Goal: Task Accomplishment & Management: Use online tool/utility

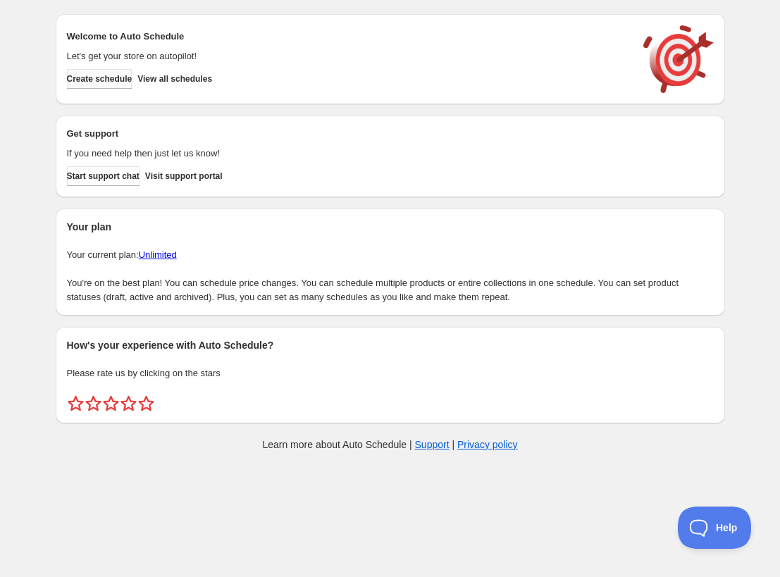
click at [132, 81] on button "Create schedule" at bounding box center [99, 79] width 65 height 20
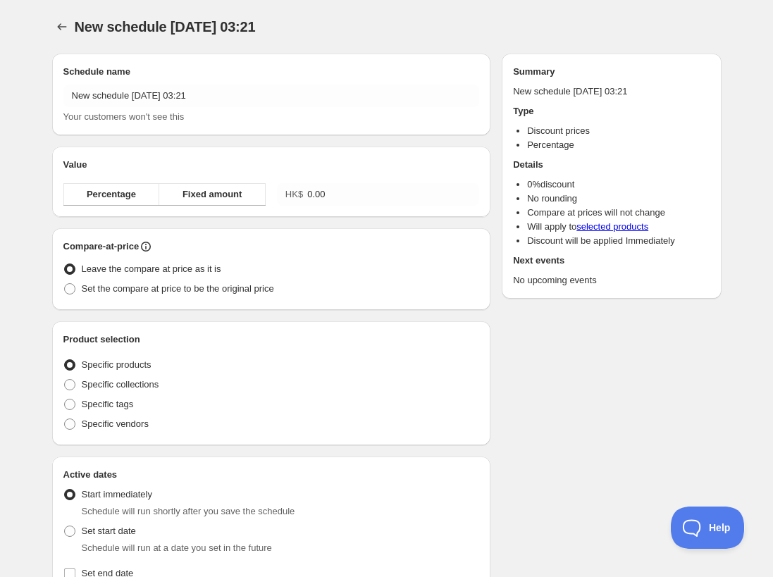
radio input "true"
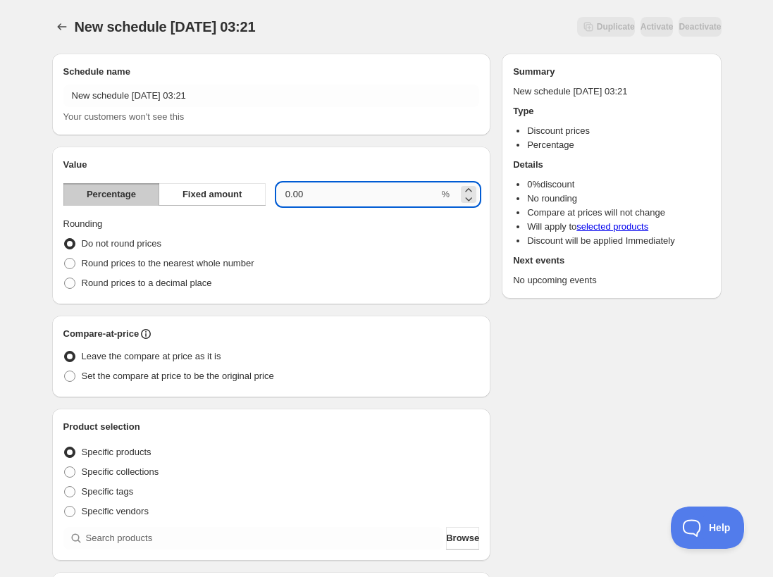
click at [327, 202] on input "0.00" at bounding box center [358, 194] width 162 height 23
type input "0"
type input "10"
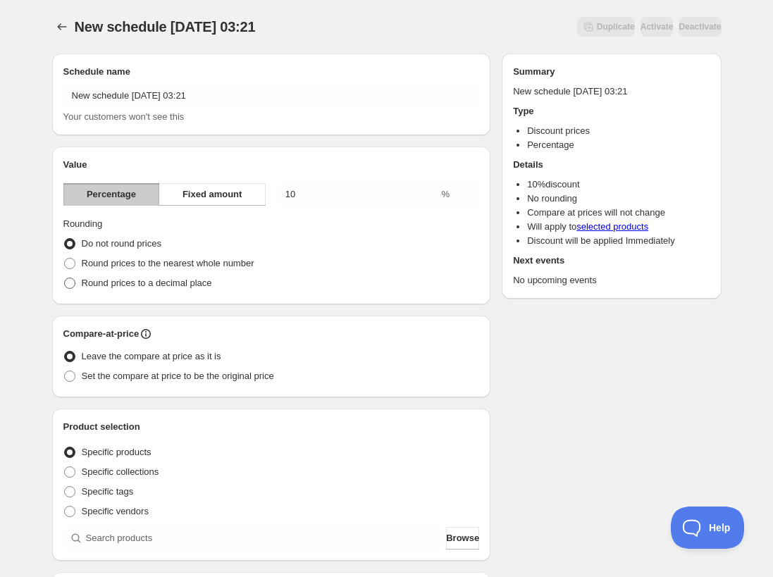
click at [89, 285] on span "Round prices to a decimal place" at bounding box center [147, 282] width 130 height 11
click at [65, 278] on input "Round prices to a decimal place" at bounding box center [64, 277] width 1 height 1
radio input "true"
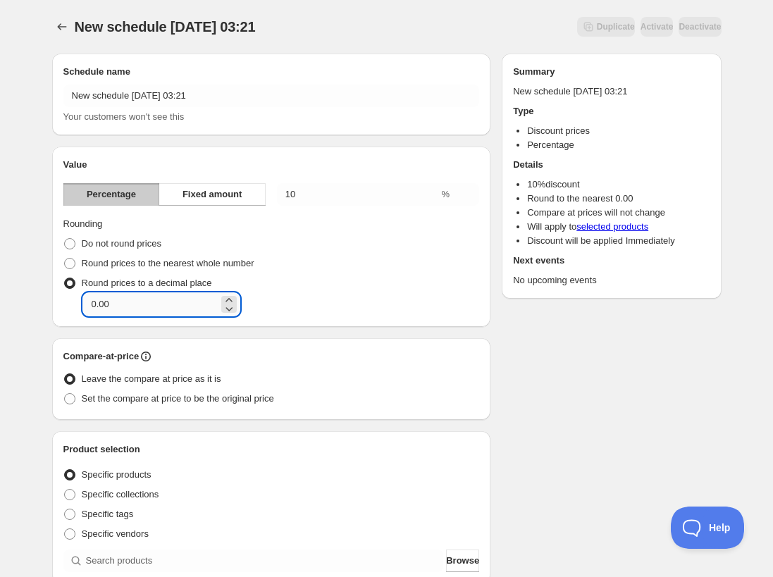
click at [120, 299] on input "0.00" at bounding box center [150, 304] width 135 height 23
type input "0.1"
click at [278, 289] on div "Round prices to a decimal place Decimal place 0.1" at bounding box center [271, 294] width 416 height 42
click at [242, 400] on span "Set the compare at price to be the original price" at bounding box center [178, 398] width 192 height 11
click at [65, 394] on input "Set the compare at price to be the original price" at bounding box center [64, 393] width 1 height 1
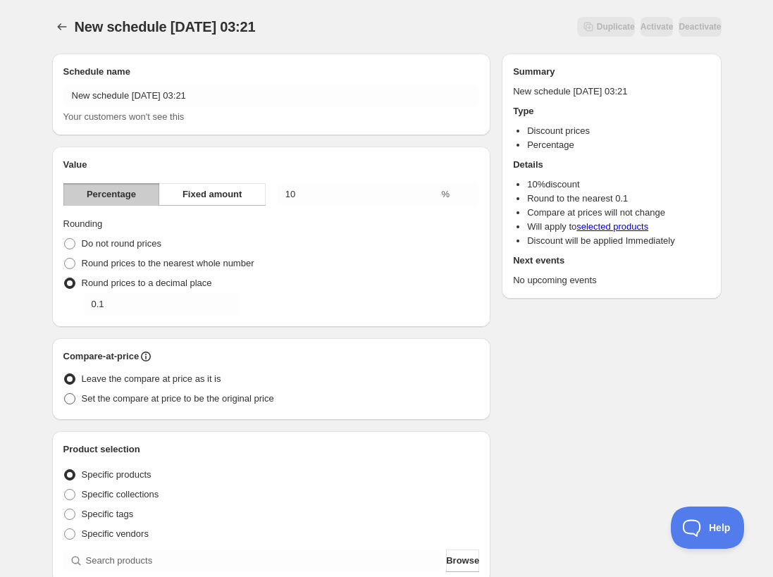
radio input "true"
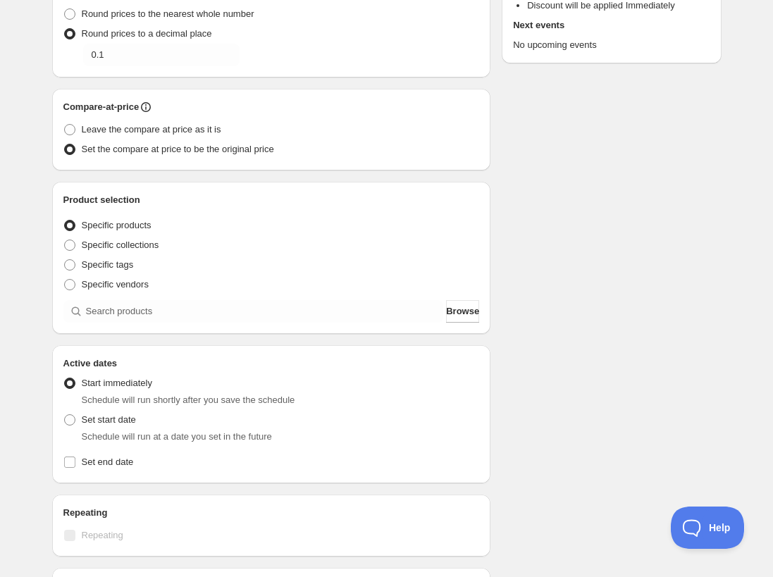
scroll to position [250, 0]
click at [125, 242] on span "Specific collections" at bounding box center [120, 244] width 77 height 11
click at [65, 239] on input "Specific collections" at bounding box center [64, 239] width 1 height 1
radio input "true"
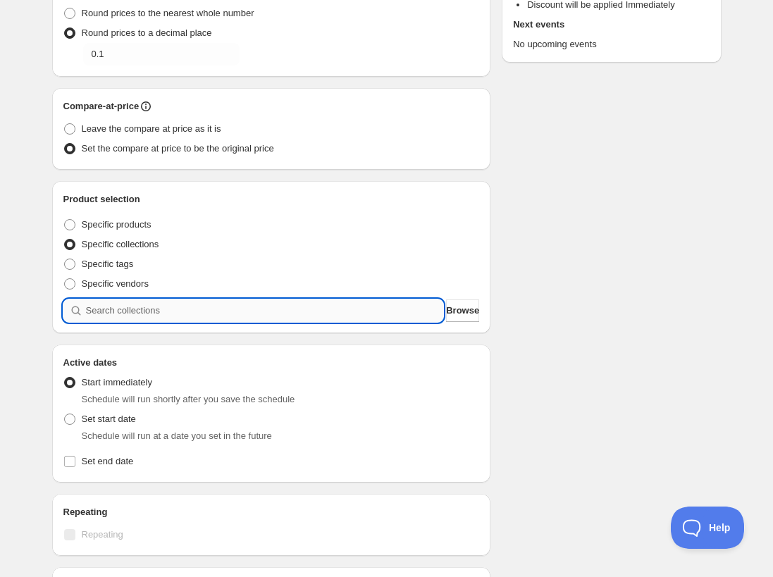
click at [166, 311] on input "search" at bounding box center [265, 310] width 358 height 23
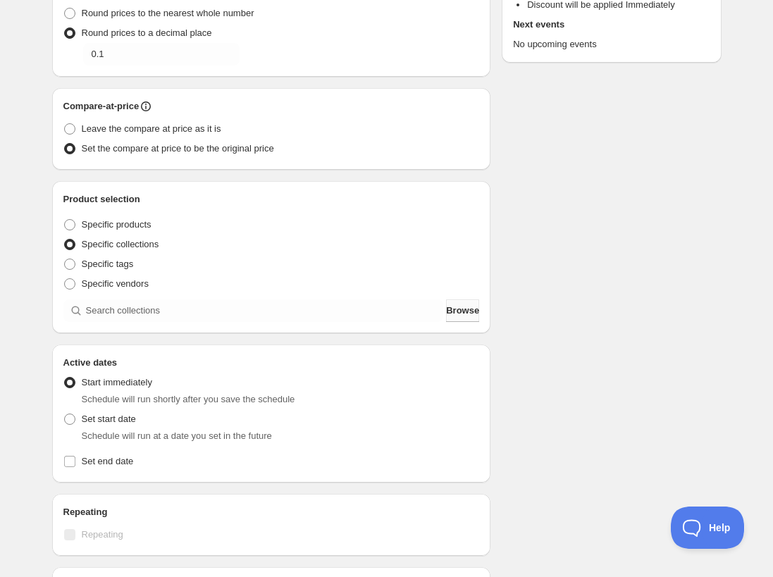
click at [468, 312] on span "Browse" at bounding box center [462, 311] width 33 height 14
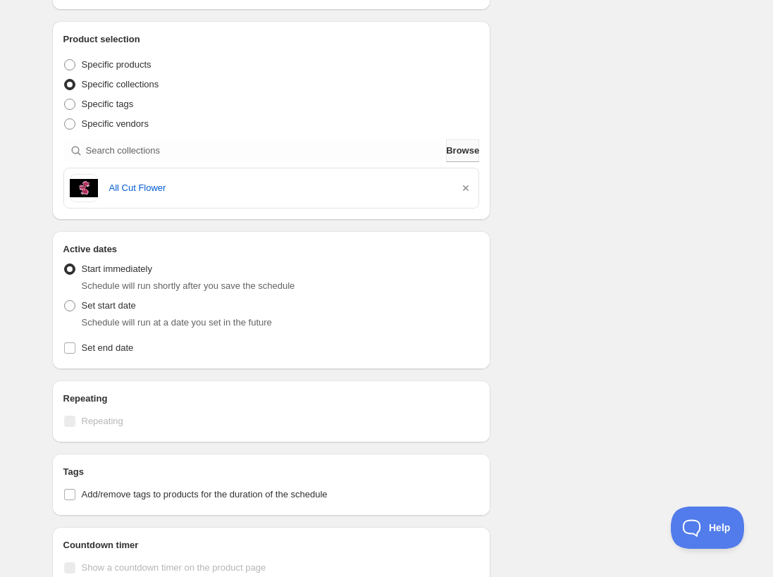
scroll to position [411, 0]
click at [70, 353] on label "Set end date" at bounding box center [271, 347] width 416 height 20
click at [70, 352] on input "Set end date" at bounding box center [69, 346] width 11 height 11
checkbox input "true"
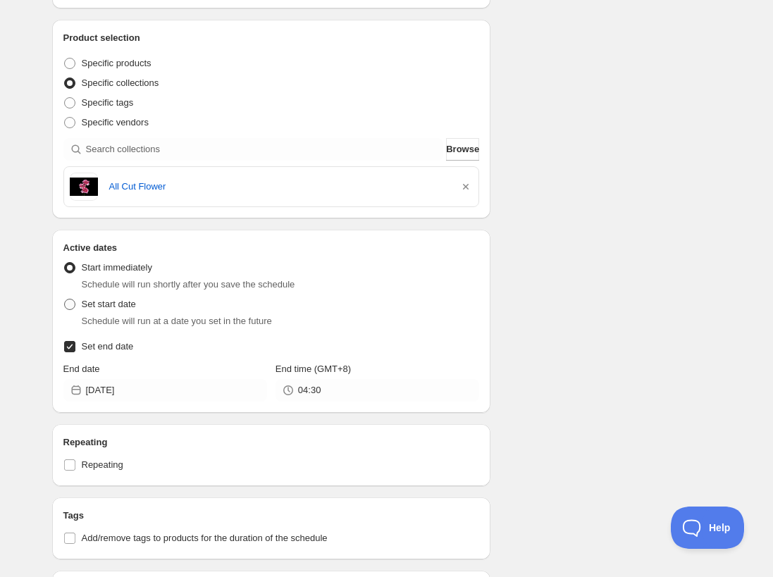
click at [108, 304] on span "Set start date" at bounding box center [109, 304] width 54 height 11
click at [65, 299] on input "Set start date" at bounding box center [64, 299] width 1 height 1
radio input "true"
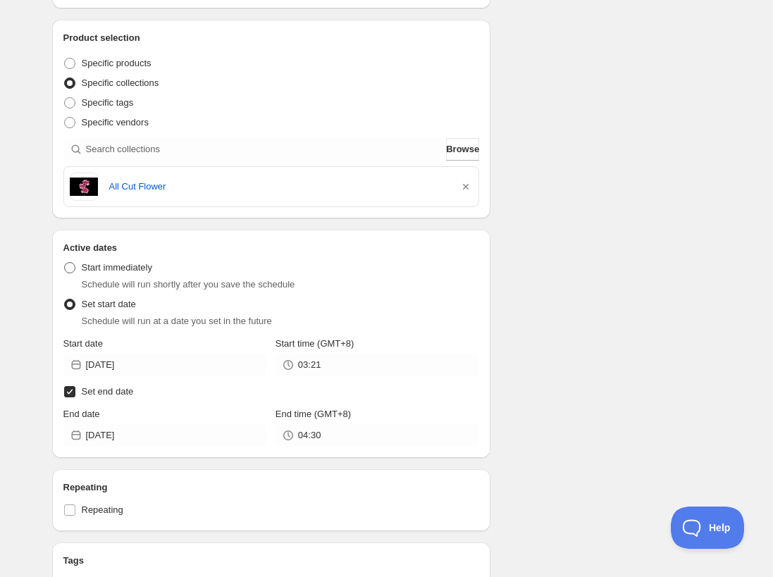
click at [94, 269] on span "Start immediately" at bounding box center [117, 267] width 70 height 11
click at [65, 263] on input "Start immediately" at bounding box center [64, 262] width 1 height 1
radio input "true"
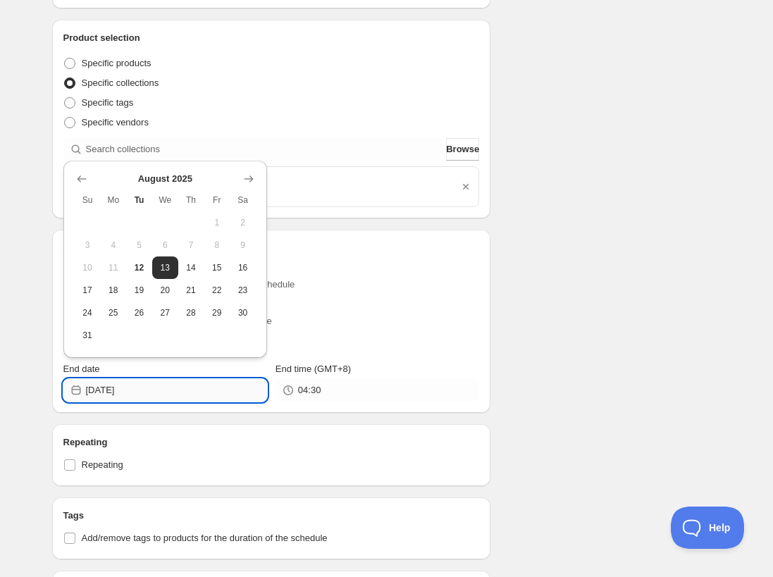
click at [204, 385] on input "2025-08-13" at bounding box center [176, 390] width 181 height 23
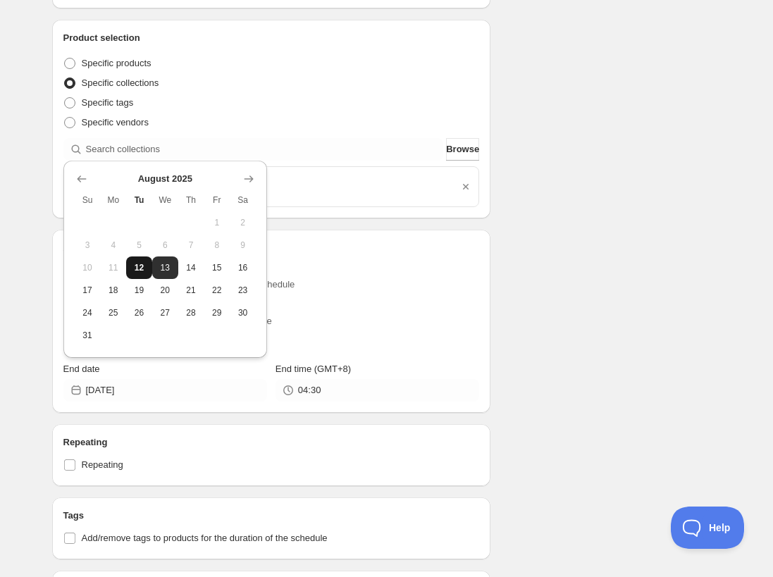
click at [141, 272] on span "12" at bounding box center [139, 267] width 15 height 11
type input "2025-08-12"
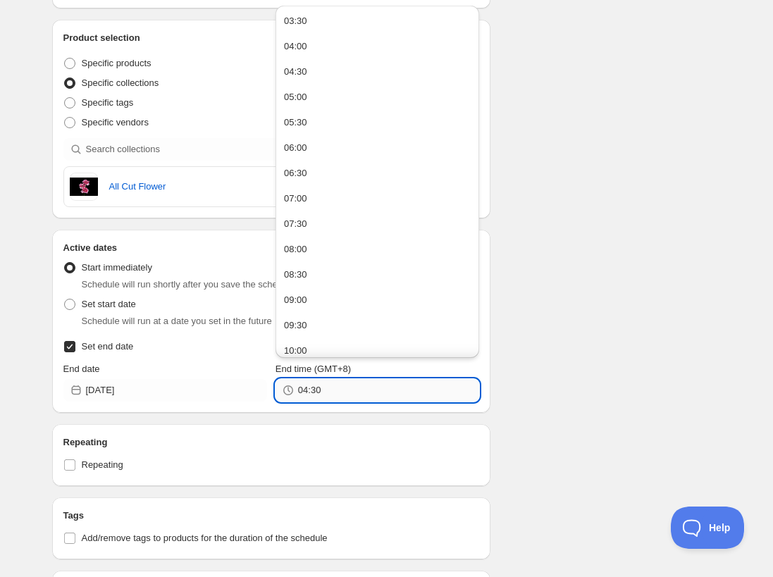
click at [325, 384] on input "04:30" at bounding box center [388, 390] width 181 height 23
type input "03:26"
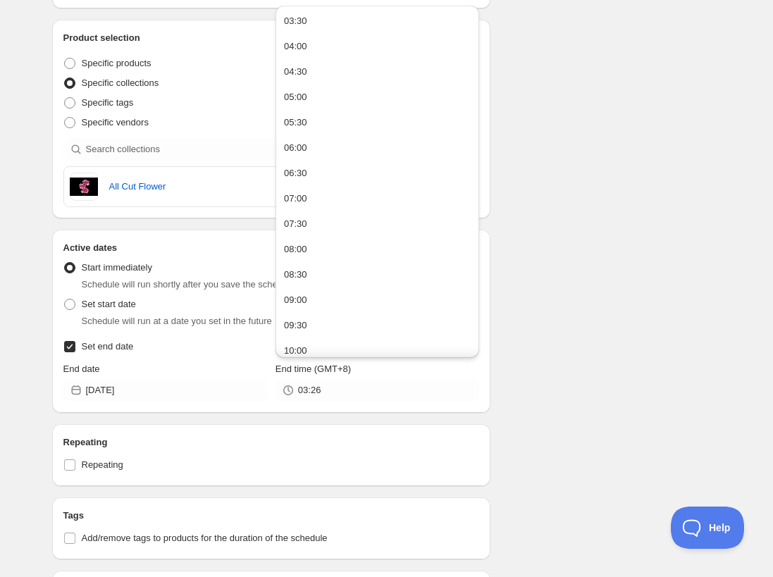
click at [571, 444] on div "Schedule name New schedule Aug 12 2025 03:21 Your customers won't see this Valu…" at bounding box center [381, 174] width 680 height 1086
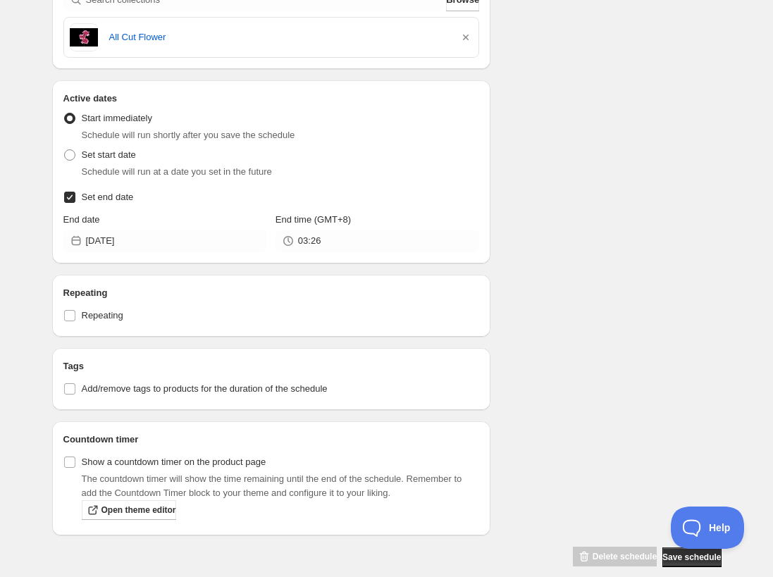
scroll to position [560, 0]
click at [663, 552] on span "Save schedule" at bounding box center [691, 557] width 58 height 11
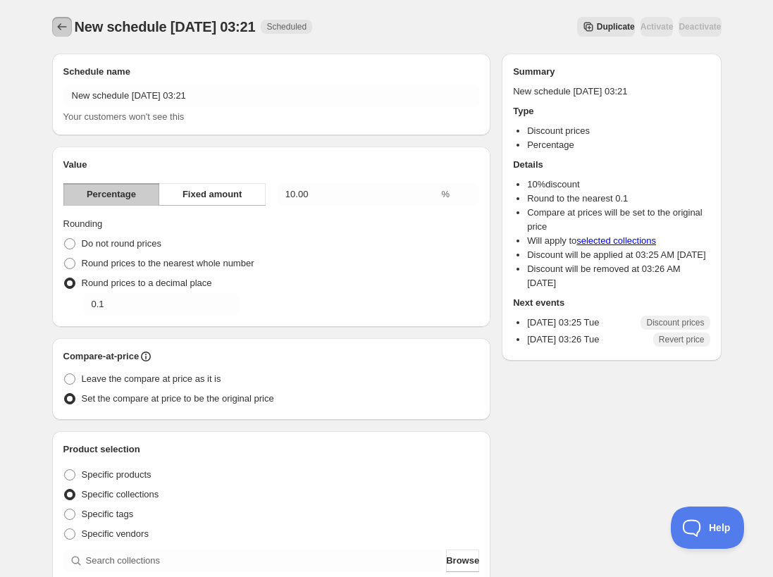
click at [54, 26] on button "Schedules" at bounding box center [62, 27] width 20 height 20
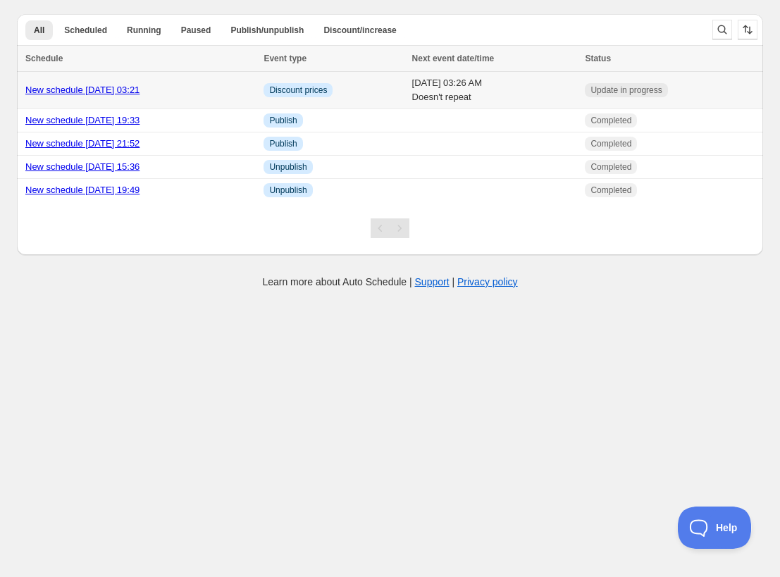
click at [129, 92] on link "New schedule Aug 12 2025 03:21" at bounding box center [82, 90] width 114 height 11
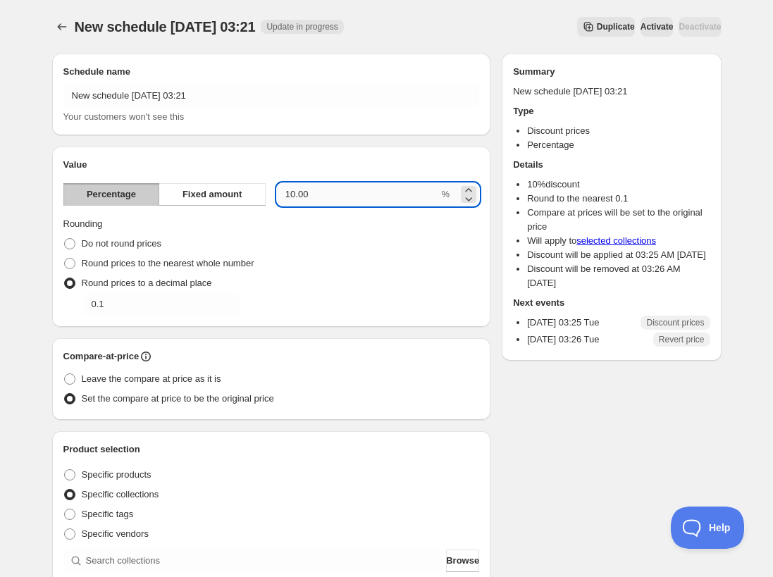
click at [356, 196] on input "10.00" at bounding box center [358, 194] width 162 height 23
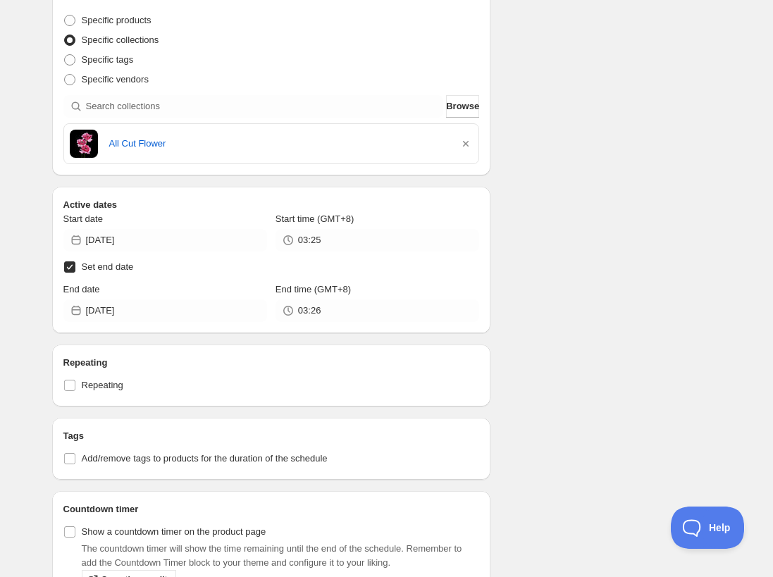
scroll to position [457, 0]
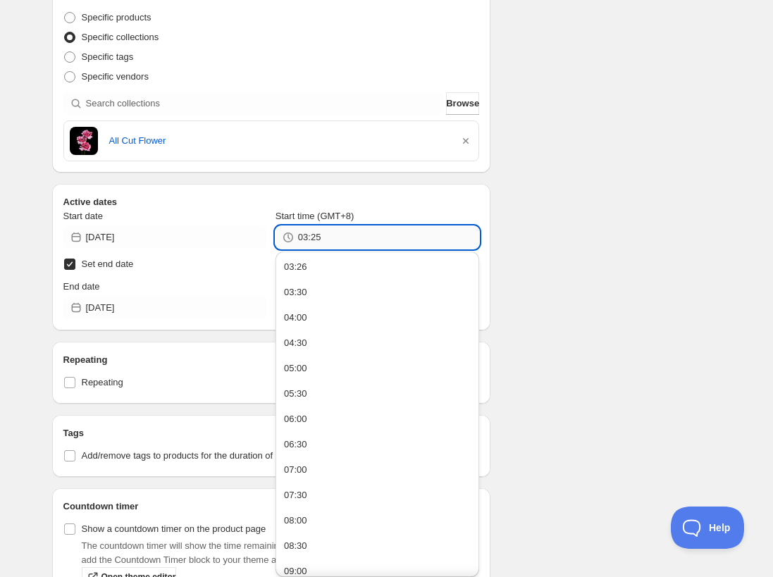
click at [369, 232] on input "03:25" at bounding box center [388, 237] width 181 height 23
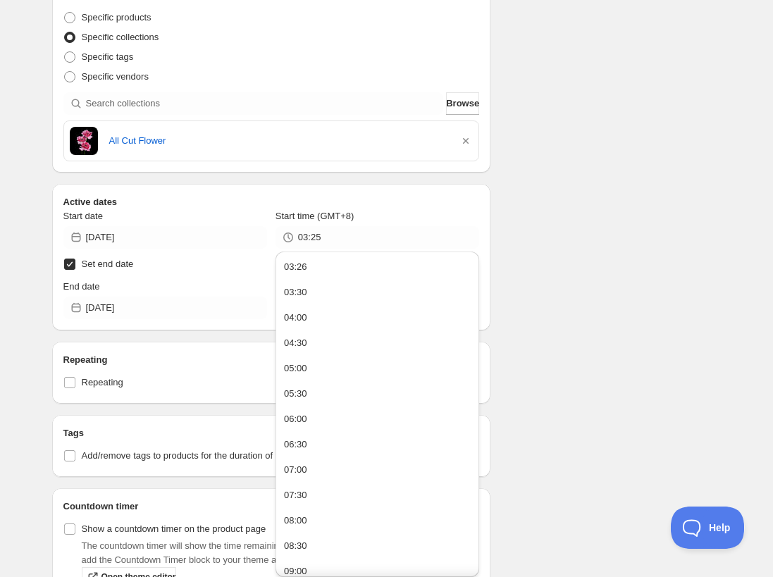
drag, startPoint x: 556, startPoint y: 256, endPoint x: 530, endPoint y: 263, distance: 27.2
click at [530, 263] on div "Schedule name New schedule Aug 12 2025 03:21 Your customers won't see this Valu…" at bounding box center [381, 109] width 680 height 1049
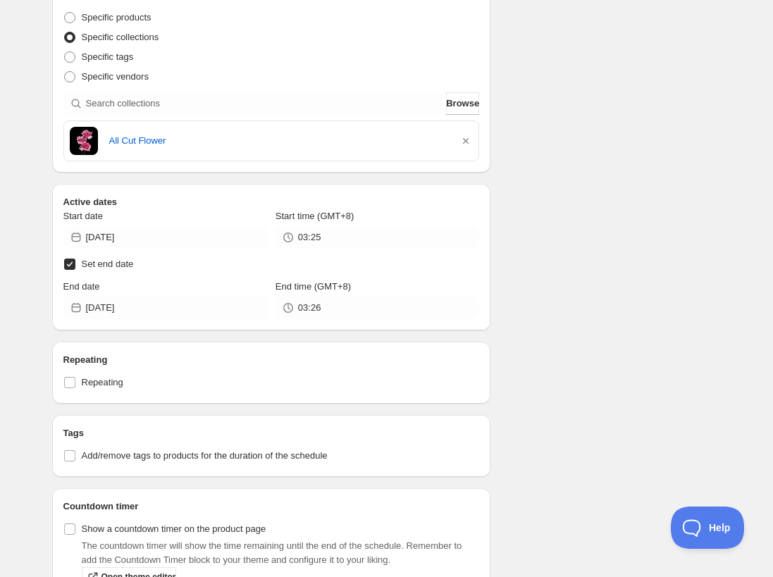
click at [530, 263] on div "Schedule name New schedule Aug 12 2025 03:21 Your customers won't see this Valu…" at bounding box center [381, 109] width 680 height 1049
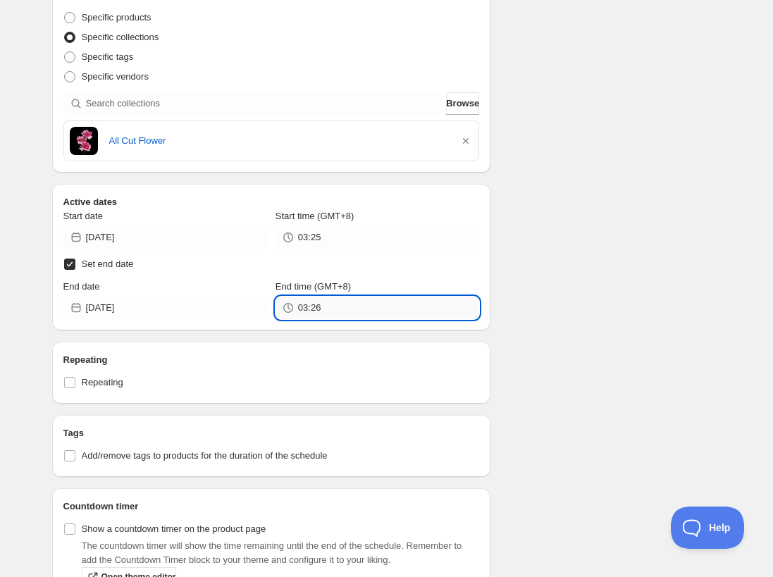
click at [401, 314] on input "03:26" at bounding box center [388, 307] width 181 height 23
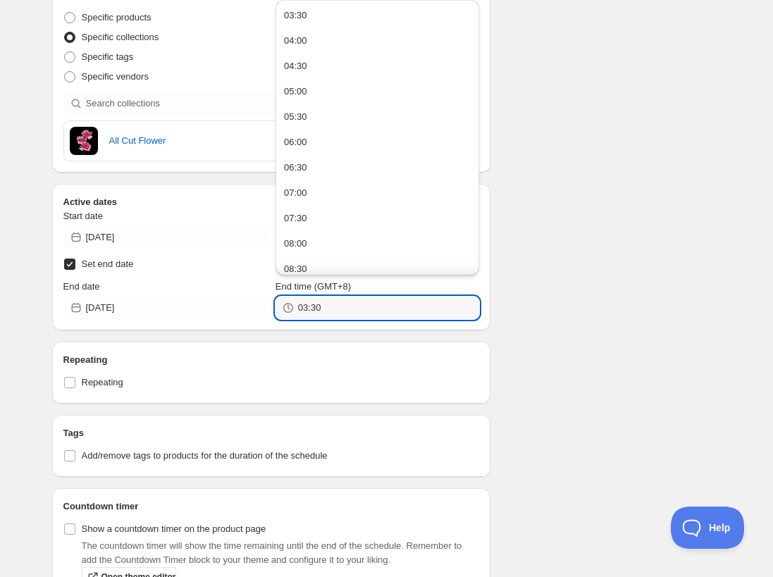
type input "03:30"
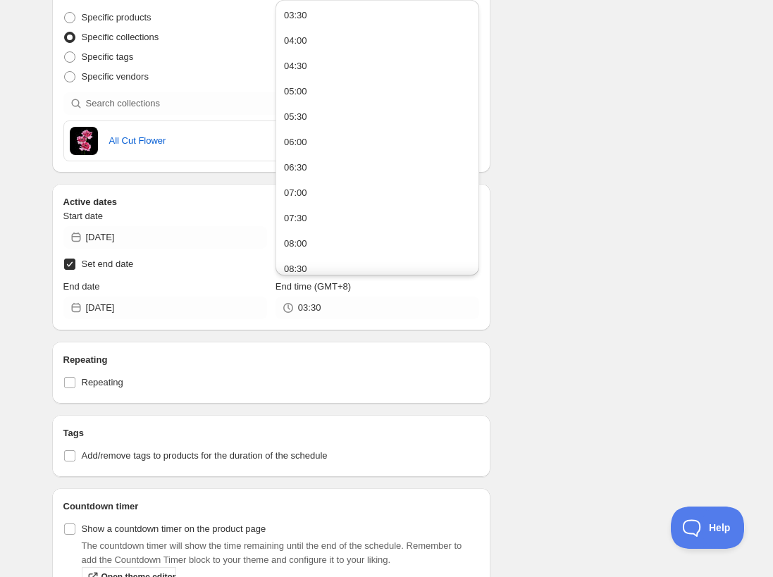
click at [697, 277] on div "Schedule name New schedule Aug 12 2025 03:21 Your customers won't see this Valu…" at bounding box center [381, 109] width 680 height 1049
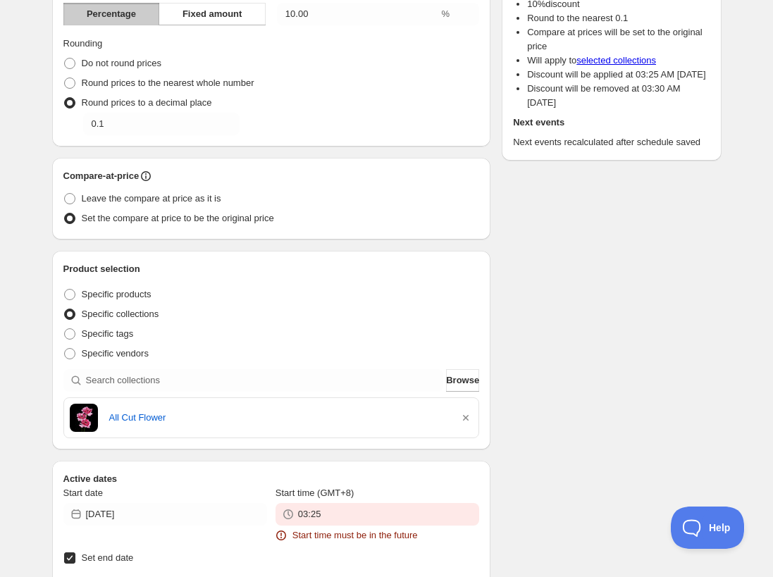
scroll to position [373, 0]
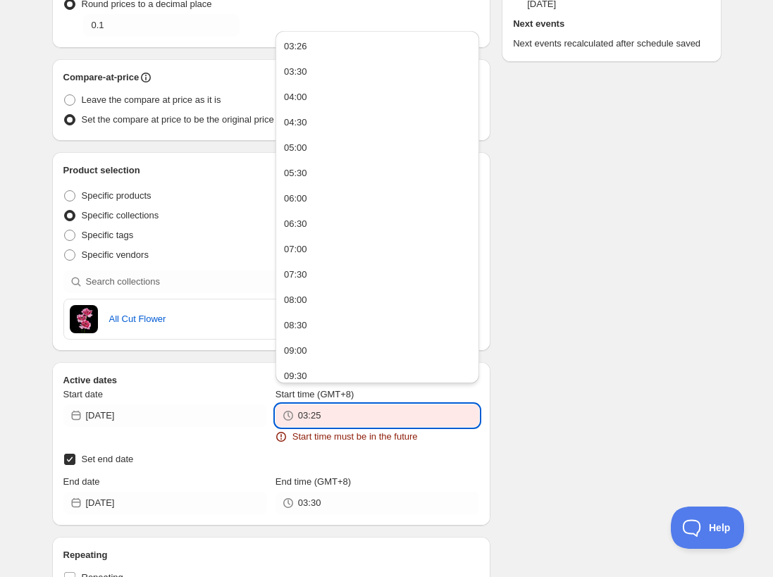
click at [337, 414] on input "03:25" at bounding box center [388, 415] width 181 height 23
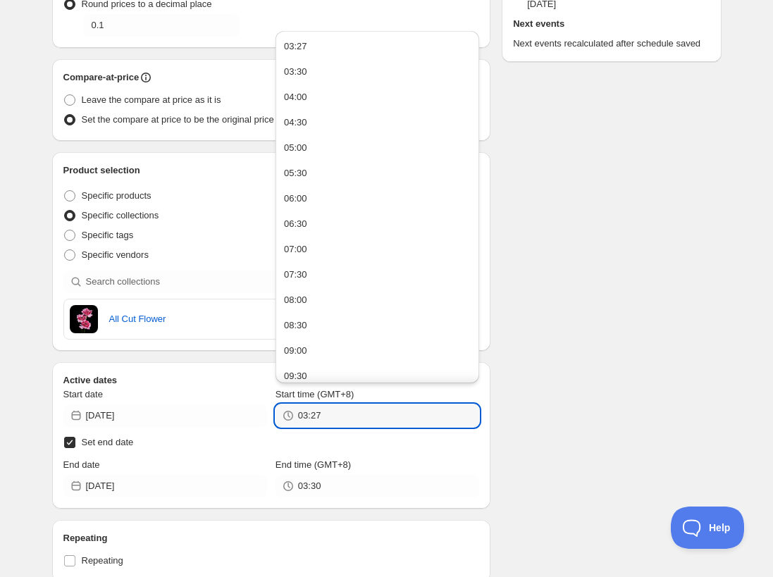
type input "03:27"
click at [649, 416] on div "There were some issues with your form submission Start time must be in the futu…" at bounding box center [381, 241] width 680 height 1144
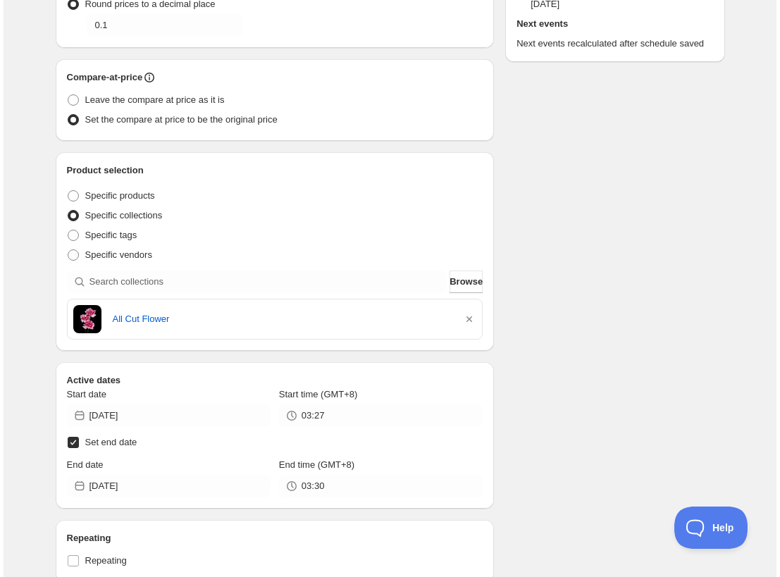
scroll to position [0, 0]
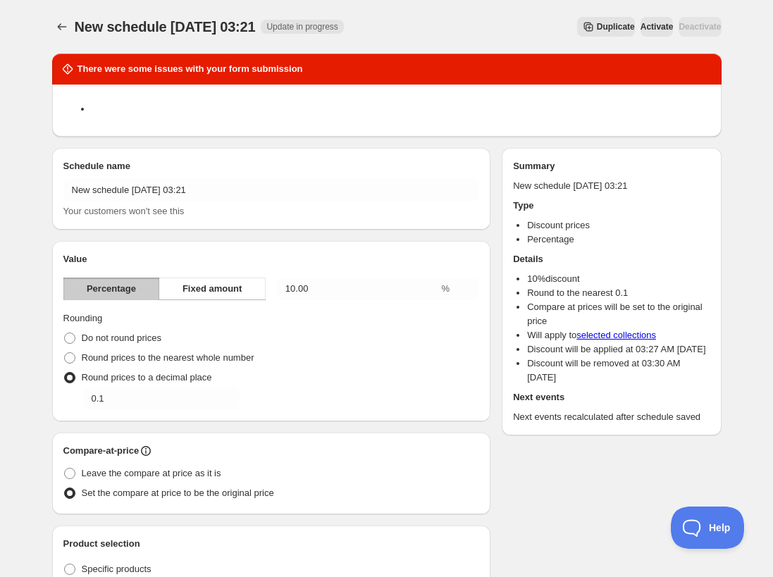
click at [640, 29] on span "Activate" at bounding box center [656, 26] width 33 height 11
click at [60, 23] on icon "Schedules" at bounding box center [62, 27] width 14 height 14
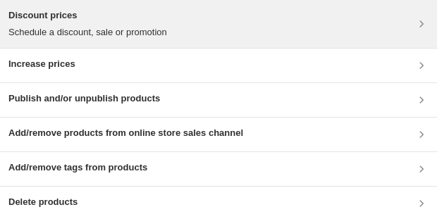
click at [107, 13] on h3 "Discount prices" at bounding box center [87, 15] width 158 height 14
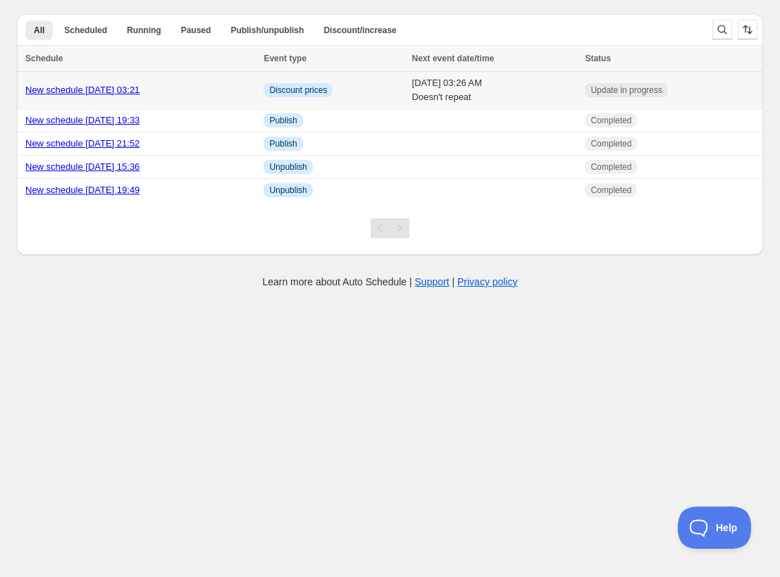
click at [138, 85] on link "New schedule [DATE] 03:21" at bounding box center [82, 90] width 114 height 11
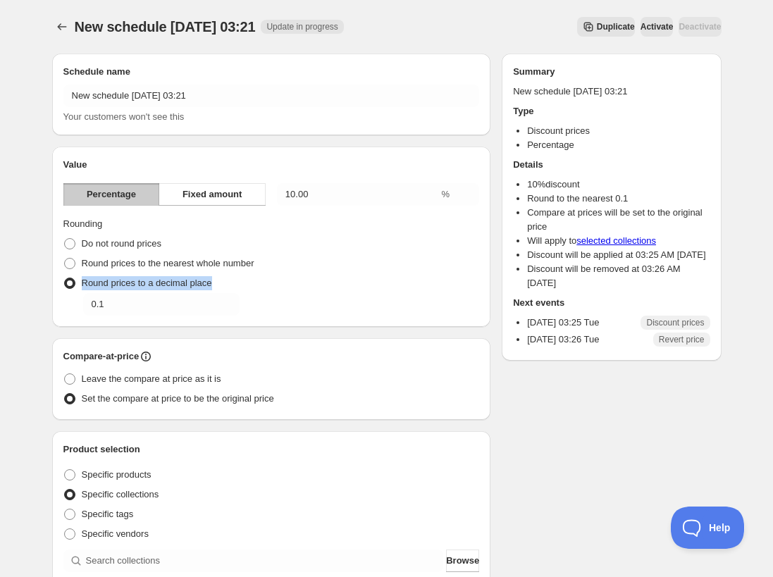
drag, startPoint x: 217, startPoint y: 279, endPoint x: 84, endPoint y: 281, distance: 133.1
click at [84, 281] on div "Round prices to a decimal place Decimal place 0.1" at bounding box center [271, 294] width 416 height 42
click at [444, 307] on div "Decimal place 0.1" at bounding box center [281, 304] width 396 height 23
click at [165, 264] on span "Round prices to the nearest whole number" at bounding box center [168, 263] width 173 height 11
click at [65, 258] on input "Round prices to the nearest whole number" at bounding box center [64, 258] width 1 height 1
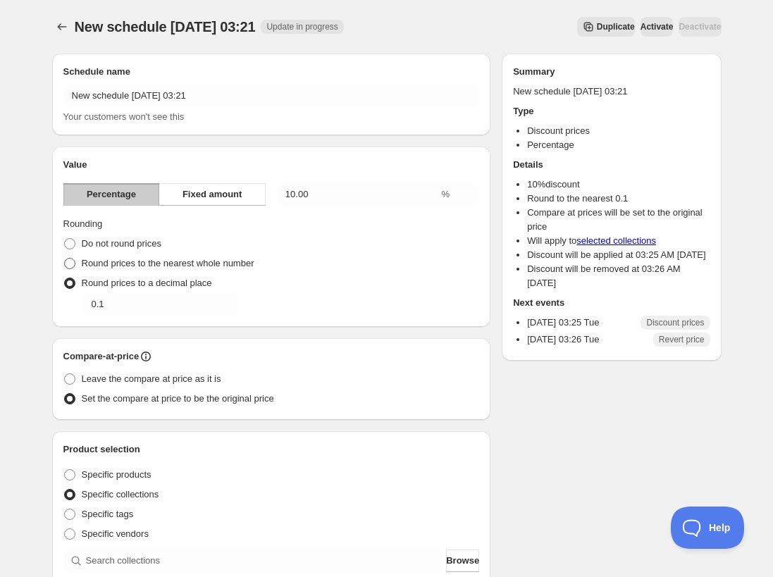
radio input "true"
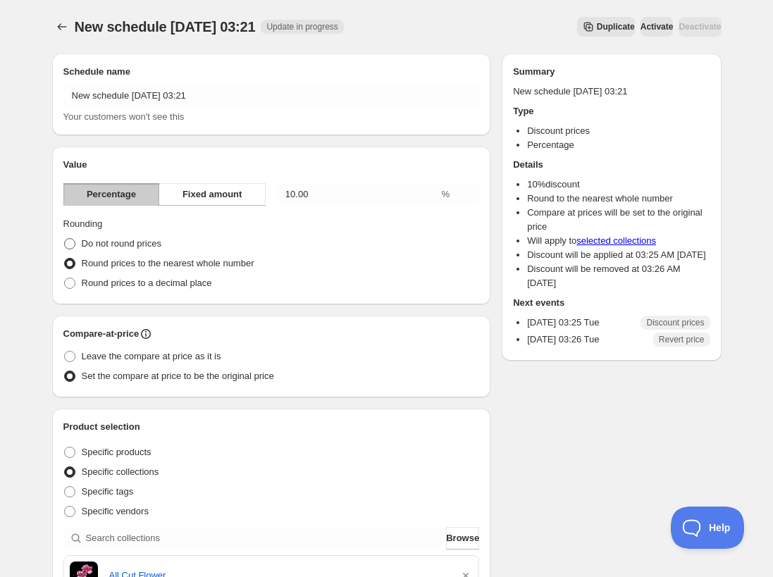
click at [118, 247] on span "Do not round prices" at bounding box center [122, 243] width 80 height 11
click at [65, 239] on input "Do not round prices" at bounding box center [64, 238] width 1 height 1
radio input "true"
click at [360, 254] on div "Round prices to the nearest whole number" at bounding box center [271, 264] width 416 height 20
click at [62, 35] on button "Schedules" at bounding box center [62, 27] width 20 height 20
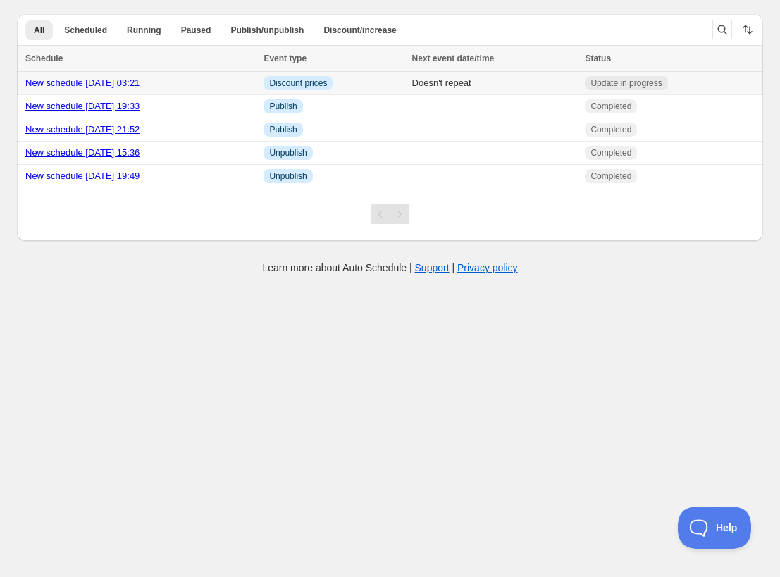
click at [92, 88] on link "New schedule [DATE] 03:21" at bounding box center [82, 82] width 114 height 11
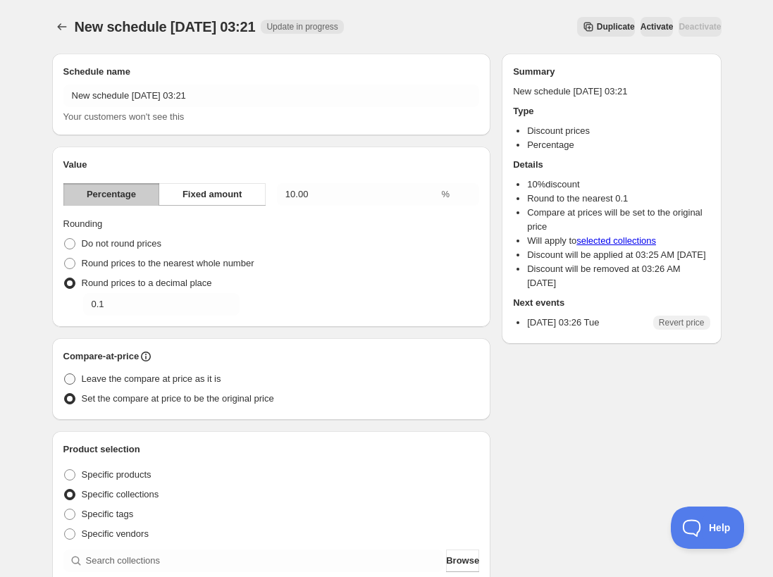
click at [69, 377] on span at bounding box center [69, 378] width 11 height 11
click at [65, 374] on input "Leave the compare at price as it is" at bounding box center [64, 373] width 1 height 1
radio input "true"
click at [640, 29] on span "Activate" at bounding box center [656, 26] width 33 height 11
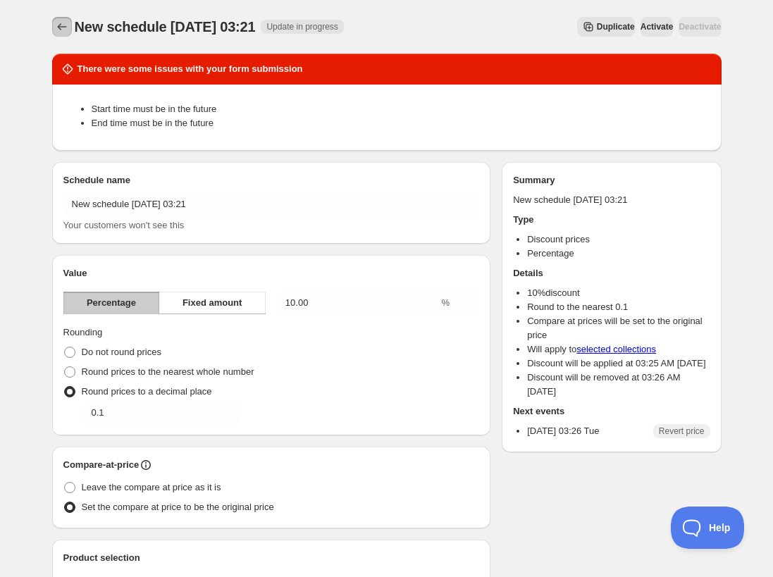
click at [63, 35] on button "Schedules" at bounding box center [62, 27] width 20 height 20
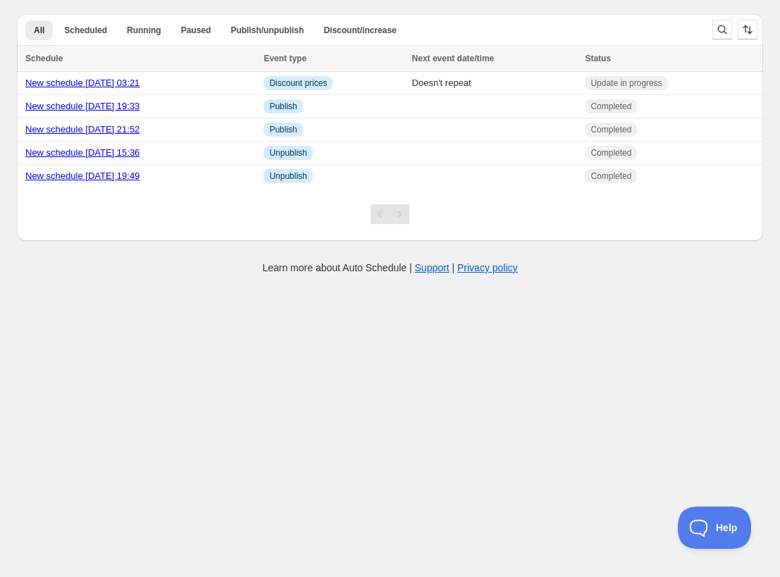
drag, startPoint x: 651, startPoint y: 82, endPoint x: 508, endPoint y: 239, distance: 211.9
click at [508, 239] on div at bounding box center [390, 214] width 746 height 54
click at [340, 28] on span "Discount/increase" at bounding box center [359, 30] width 73 height 11
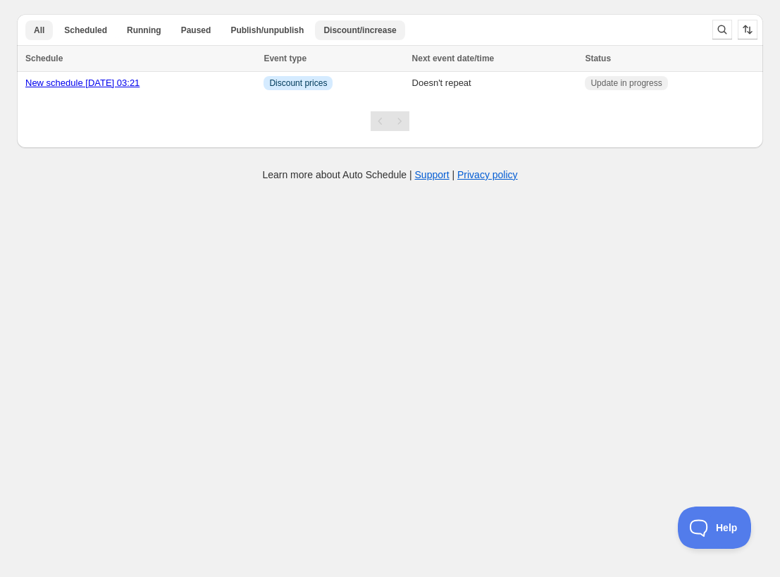
click at [37, 29] on span "All" at bounding box center [39, 30] width 11 height 11
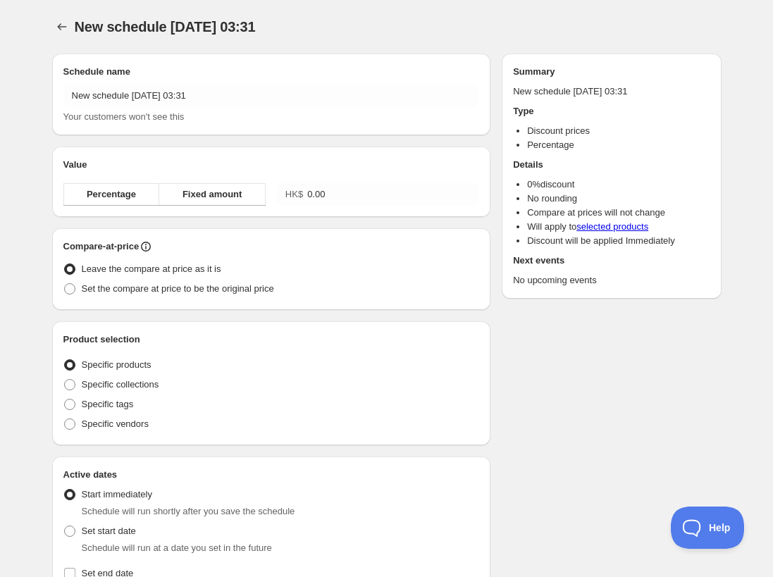
radio input "true"
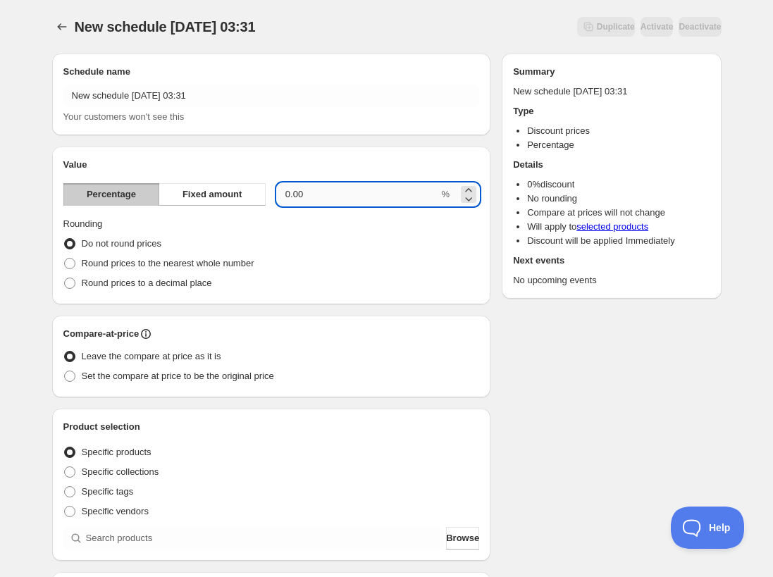
click at [375, 193] on input "0.00" at bounding box center [358, 194] width 162 height 23
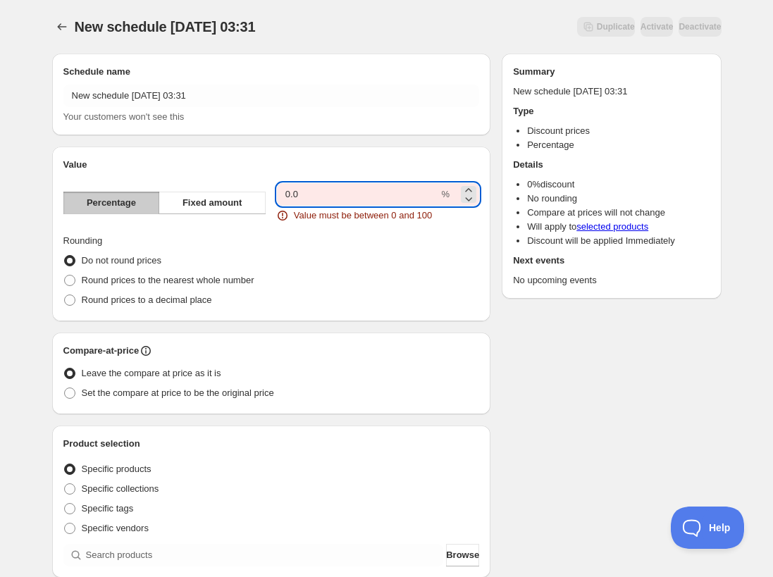
type input "0"
type input "-7"
click at [131, 484] on span "Specific collections" at bounding box center [120, 488] width 77 height 11
click at [65, 484] on input "Specific collections" at bounding box center [64, 483] width 1 height 1
radio input "true"
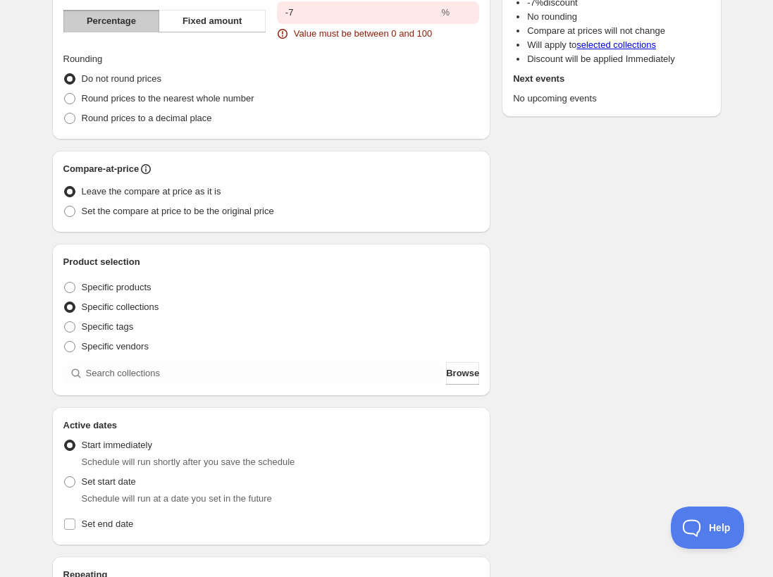
scroll to position [206, 0]
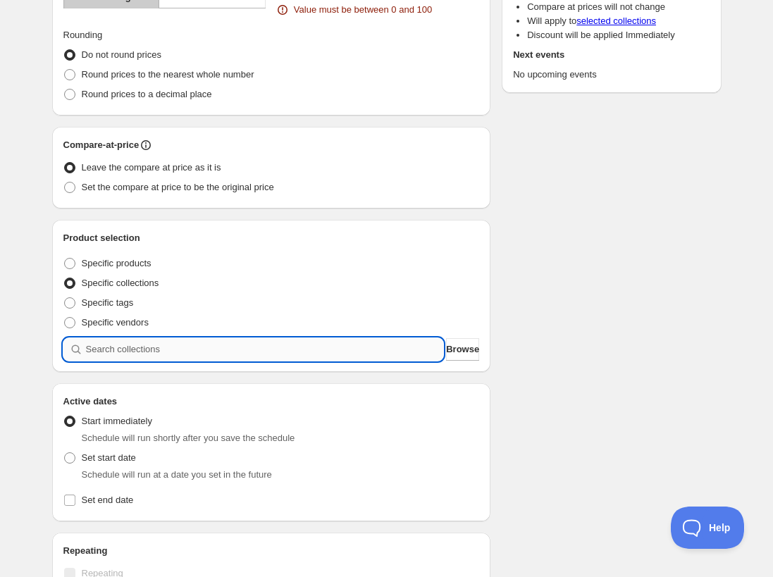
click at [407, 349] on input "search" at bounding box center [265, 349] width 358 height 23
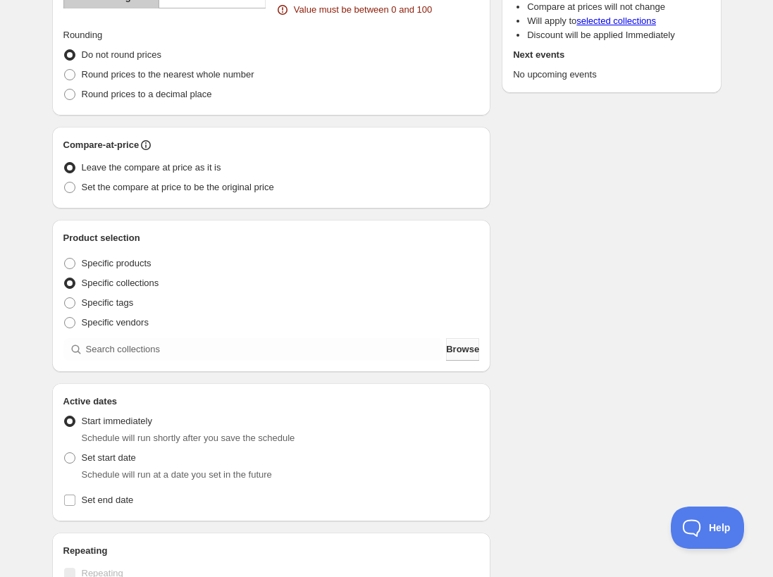
click at [452, 346] on span "Browse" at bounding box center [462, 349] width 33 height 14
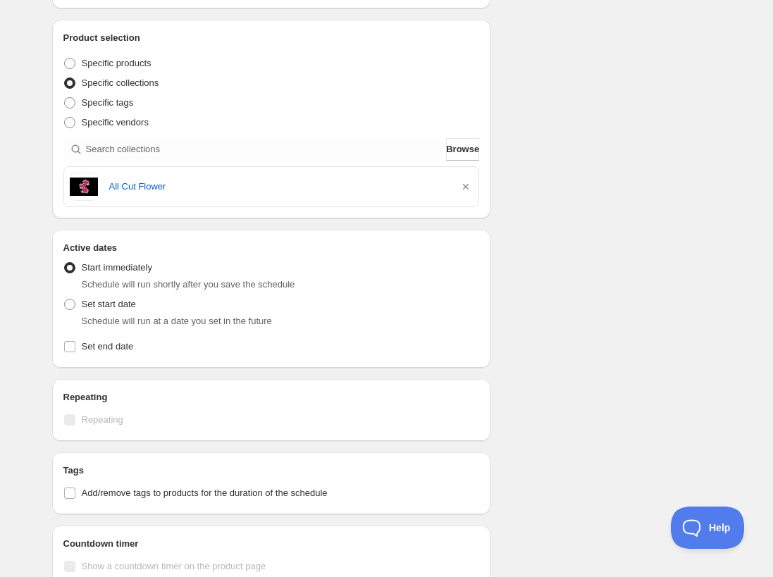
scroll to position [406, 0]
click at [72, 344] on input "Set end date" at bounding box center [69, 345] width 11 height 11
checkbox input "true"
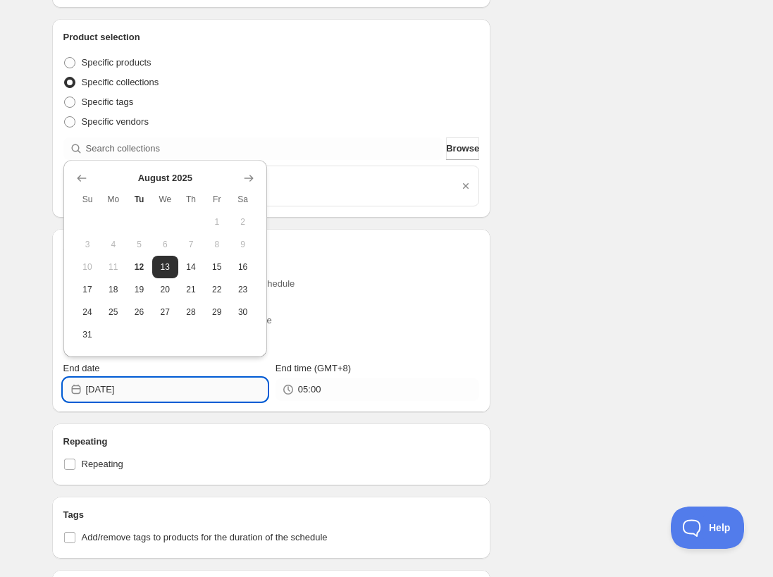
click at [207, 387] on input "2025-08-13" at bounding box center [176, 389] width 181 height 23
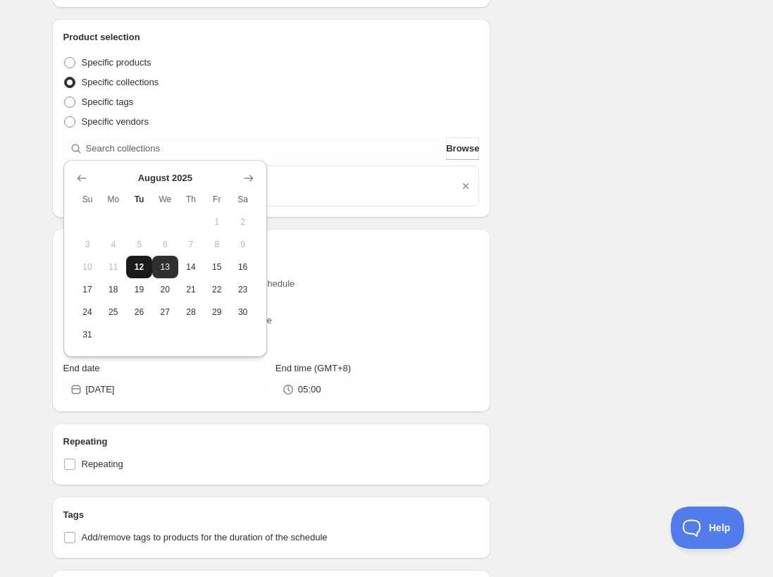
click at [137, 263] on span "12" at bounding box center [139, 266] width 15 height 11
type input "2025-08-12"
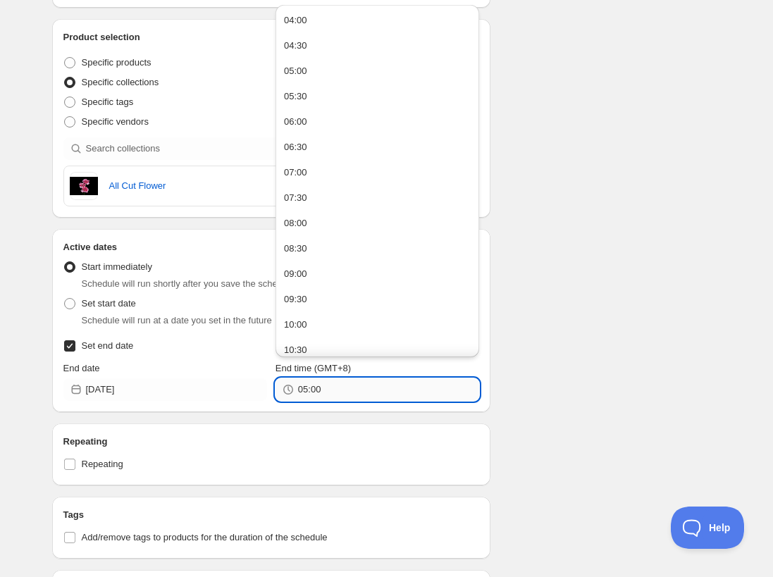
click at [358, 387] on input "05:00" at bounding box center [388, 389] width 181 height 23
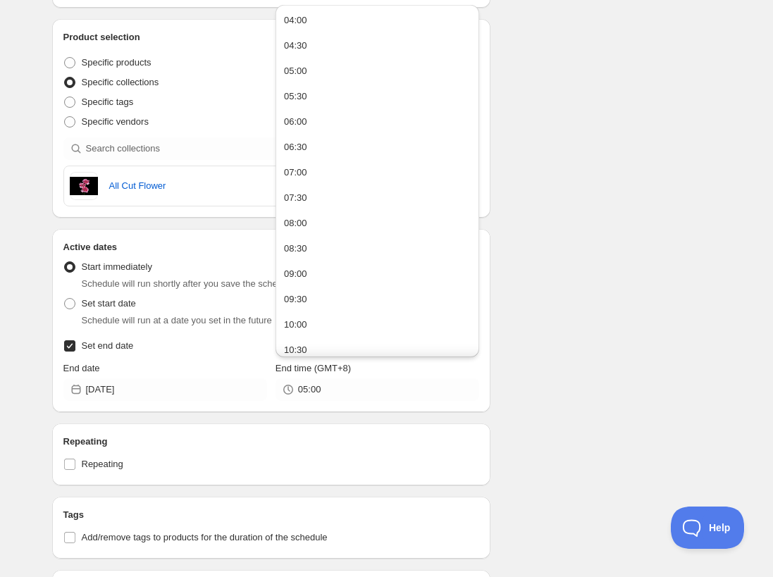
click at [546, 374] on div "Schedule name New schedule Aug 12 2025 03:31 Your customers won't see this Valu…" at bounding box center [381, 176] width 680 height 1080
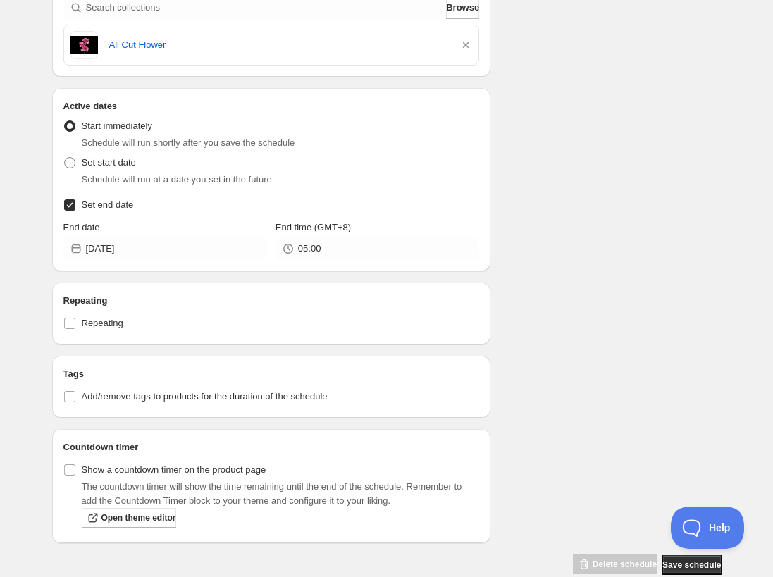
scroll to position [548, 0]
click at [73, 470] on input "Show a countdown timer on the product page" at bounding box center [69, 468] width 11 height 11
checkbox input "true"
click at [120, 515] on span "Open theme editor" at bounding box center [138, 516] width 75 height 11
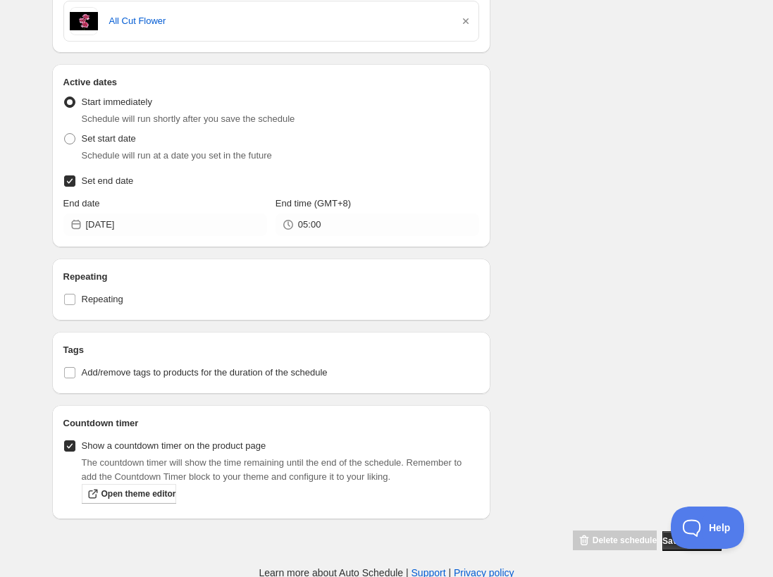
scroll to position [0, 0]
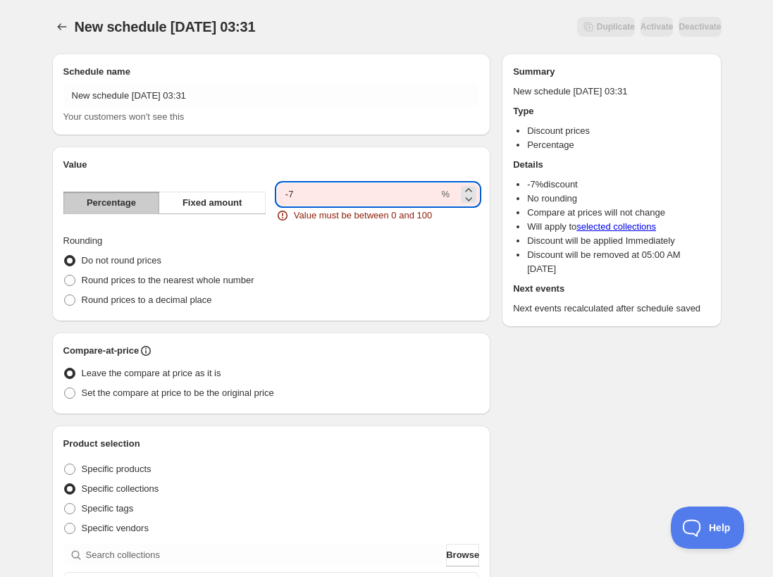
click at [345, 201] on input "-7" at bounding box center [358, 194] width 162 height 23
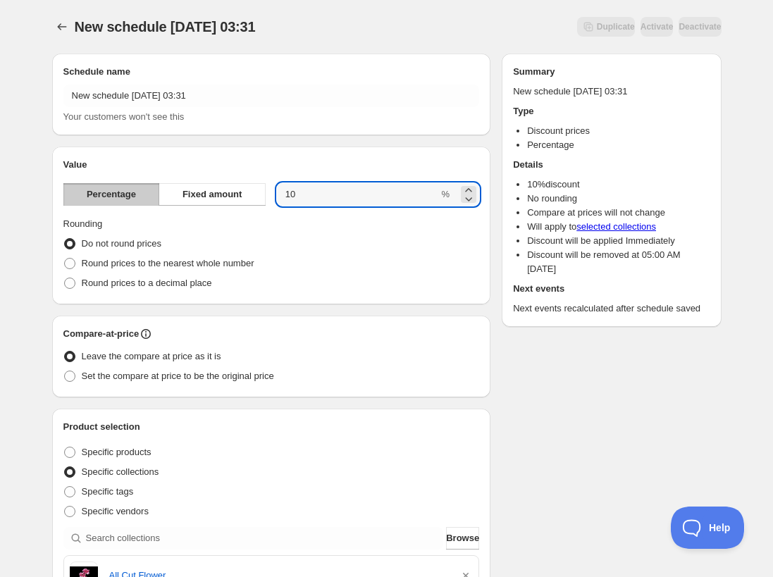
type input "10"
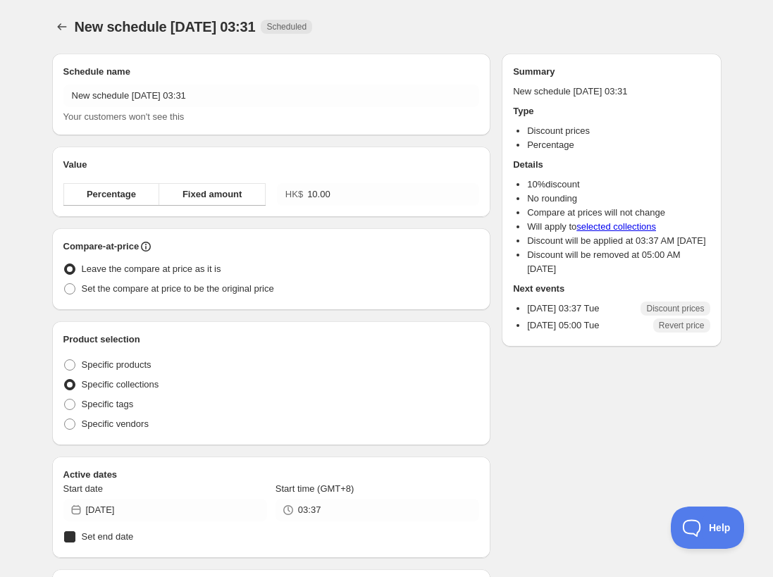
radio input "true"
checkbox input "true"
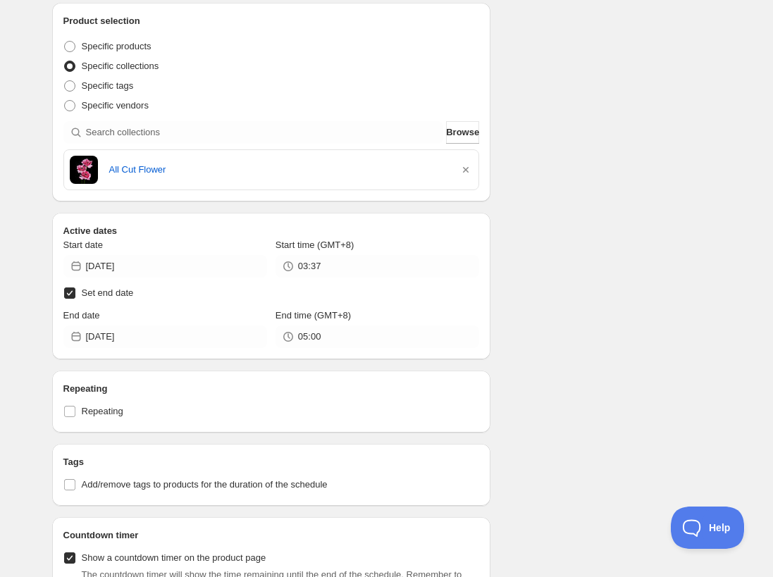
scroll to position [518, 0]
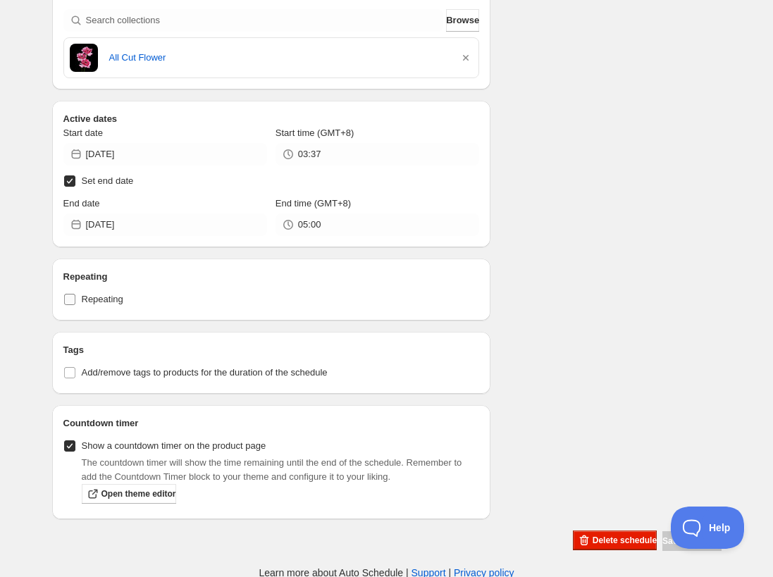
click at [72, 301] on input "Repeating" at bounding box center [69, 299] width 11 height 11
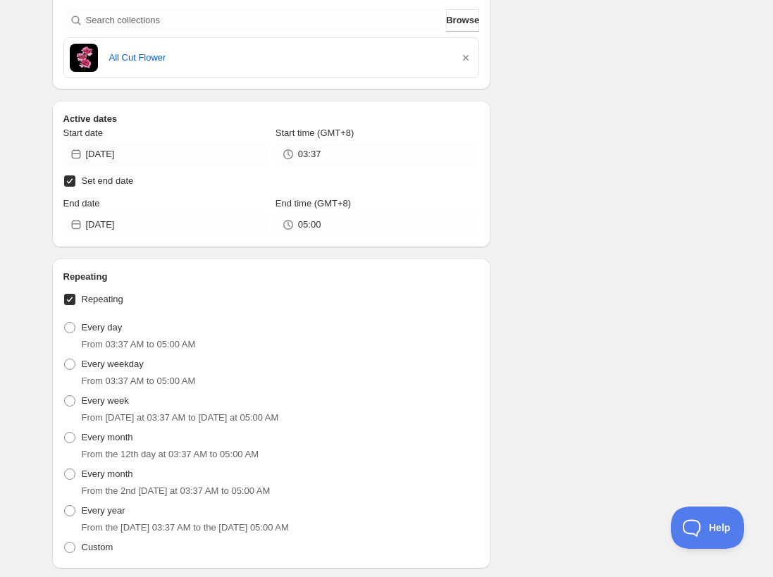
click at [71, 300] on input "Repeating" at bounding box center [69, 299] width 11 height 11
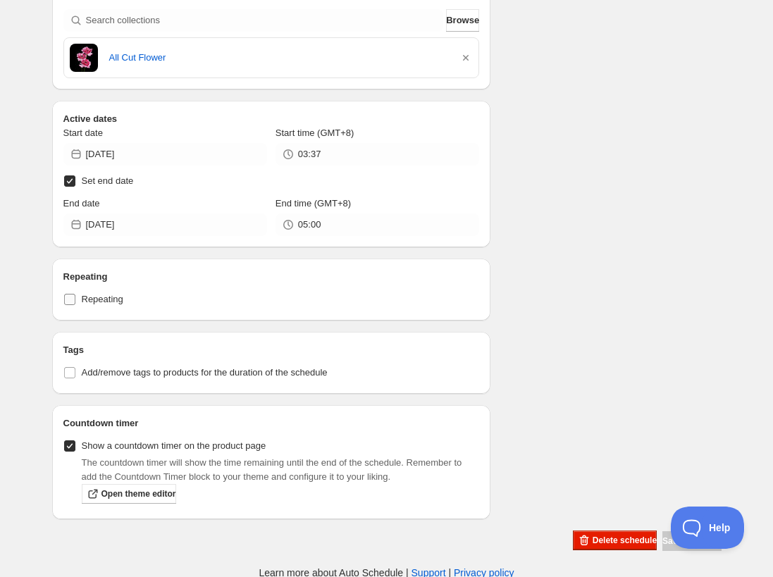
click at [71, 300] on input "Repeating" at bounding box center [69, 299] width 11 height 11
checkbox input "true"
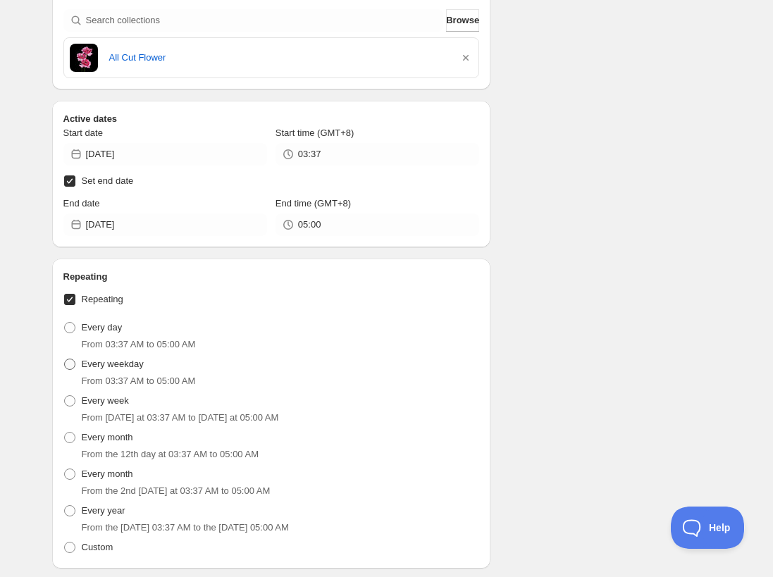
click at [73, 364] on span at bounding box center [69, 363] width 11 height 11
click at [65, 359] on input "Every weekday" at bounding box center [64, 358] width 1 height 1
radio input "true"
click at [73, 364] on span at bounding box center [69, 363] width 11 height 11
click at [65, 359] on input "Every weekday" at bounding box center [64, 358] width 1 height 1
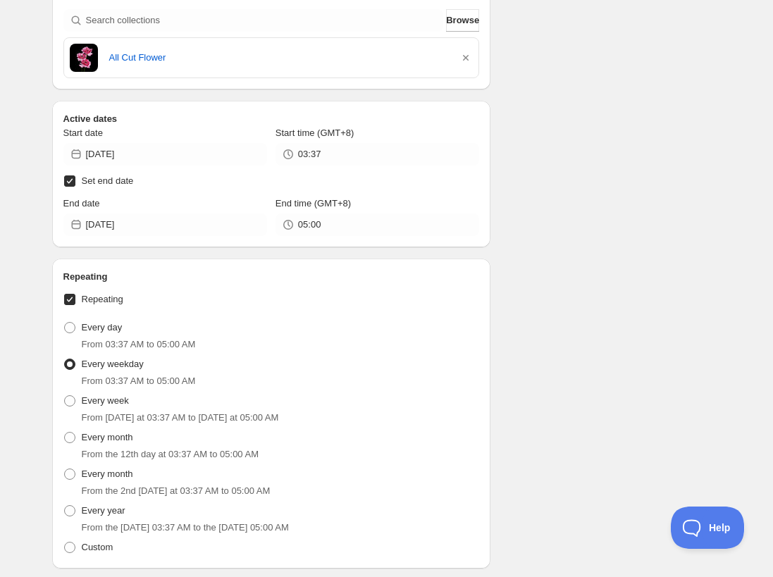
click at [73, 364] on span at bounding box center [69, 363] width 11 height 11
click at [65, 359] on input "Every weekday" at bounding box center [64, 358] width 1 height 1
click at [73, 398] on span at bounding box center [69, 400] width 11 height 11
click at [65, 396] on input "Every week" at bounding box center [64, 395] width 1 height 1
radio input "true"
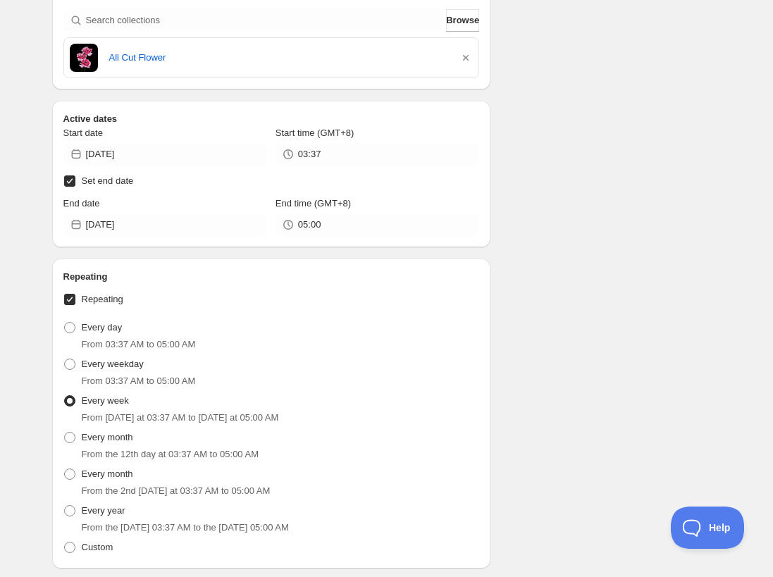
click at [72, 298] on input "Repeating" at bounding box center [69, 299] width 11 height 11
checkbox input "false"
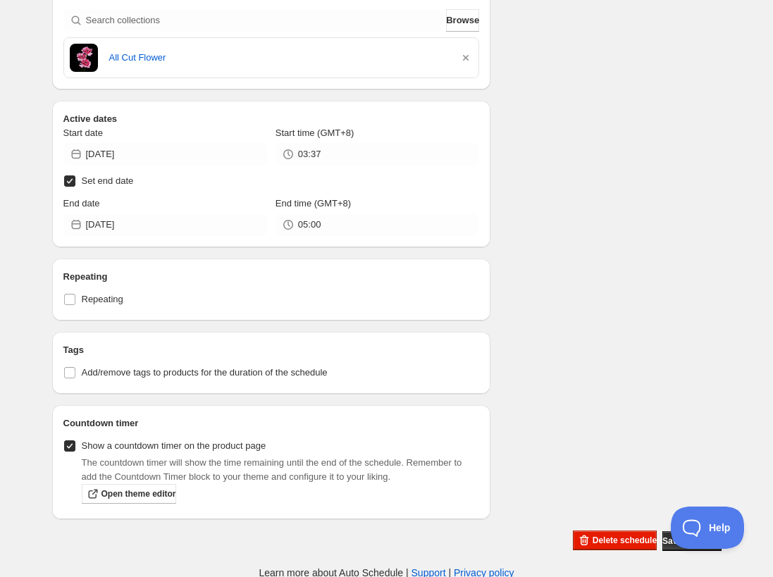
scroll to position [0, 0]
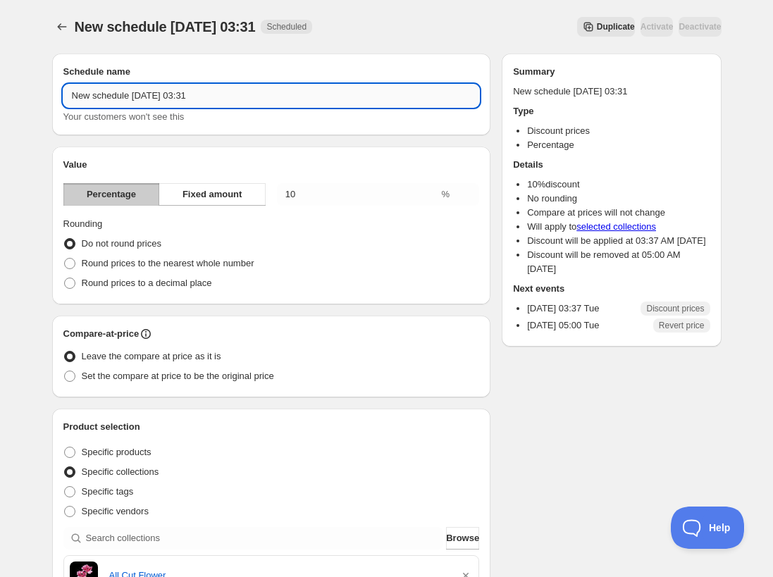
click at [299, 93] on input "New schedule [DATE] 03:31" at bounding box center [271, 96] width 416 height 23
type input "New schedule Aug 12 10%"
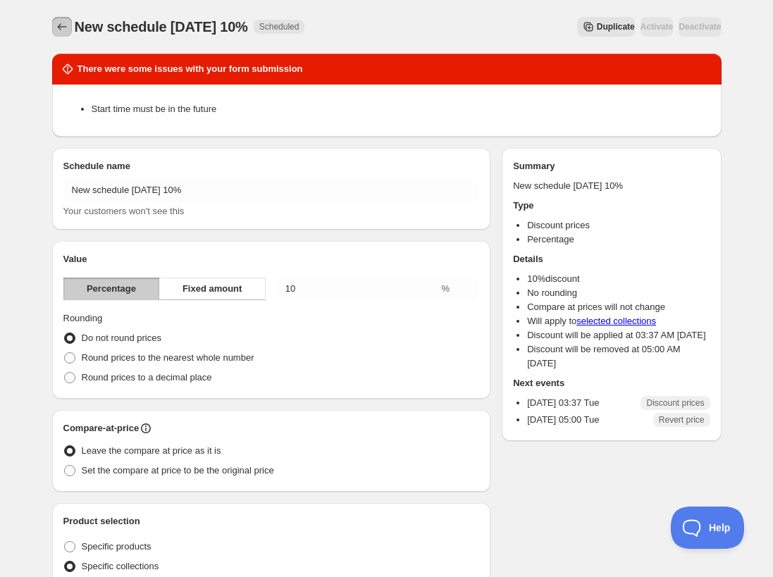
click at [66, 32] on icon "Schedules" at bounding box center [62, 27] width 14 height 14
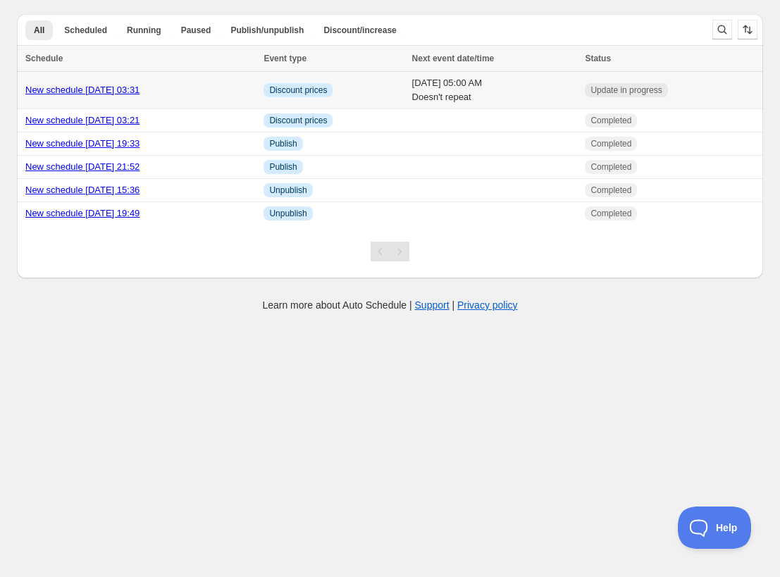
click at [139, 86] on link "New schedule Aug 12 2025 03:31" at bounding box center [82, 90] width 114 height 11
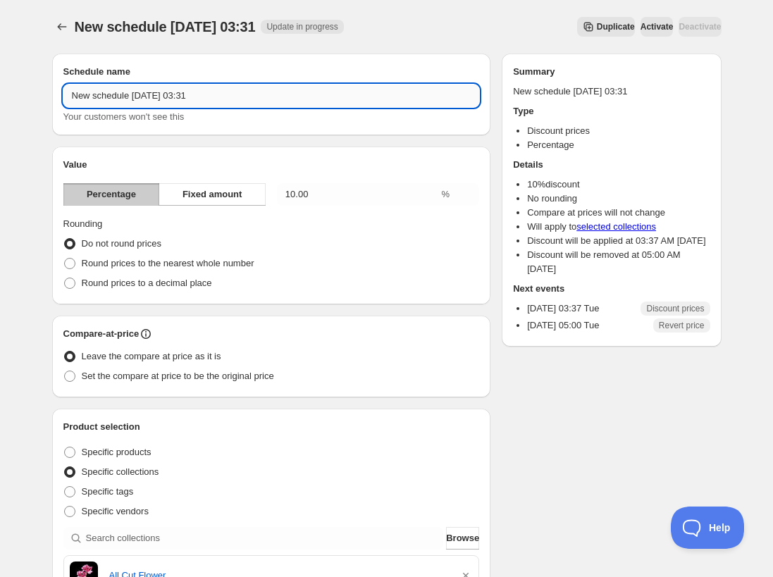
click at [252, 102] on input "New schedule Aug 12 2025 03:31" at bounding box center [271, 96] width 416 height 23
type input "New schedule Aug 12 10%"
click at [52, 0] on button "Submit" at bounding box center [72, 7] width 40 height 15
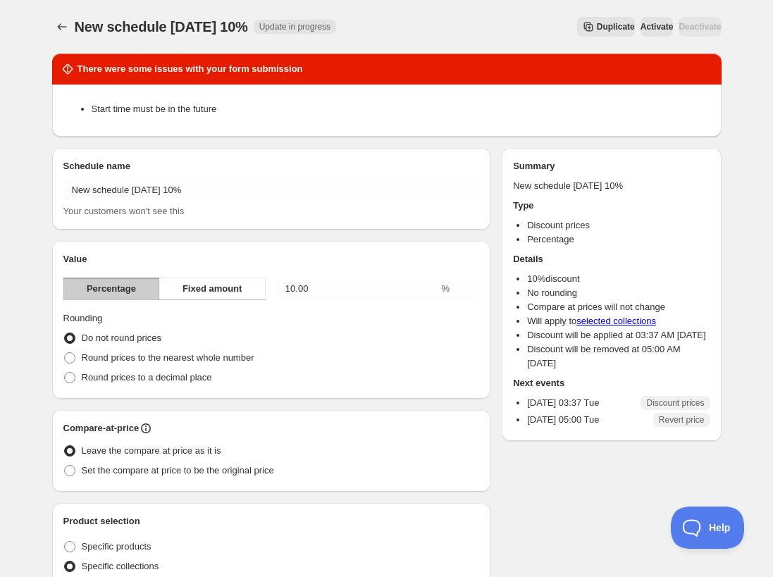
click at [596, 27] on span "Duplicate" at bounding box center [615, 26] width 38 height 11
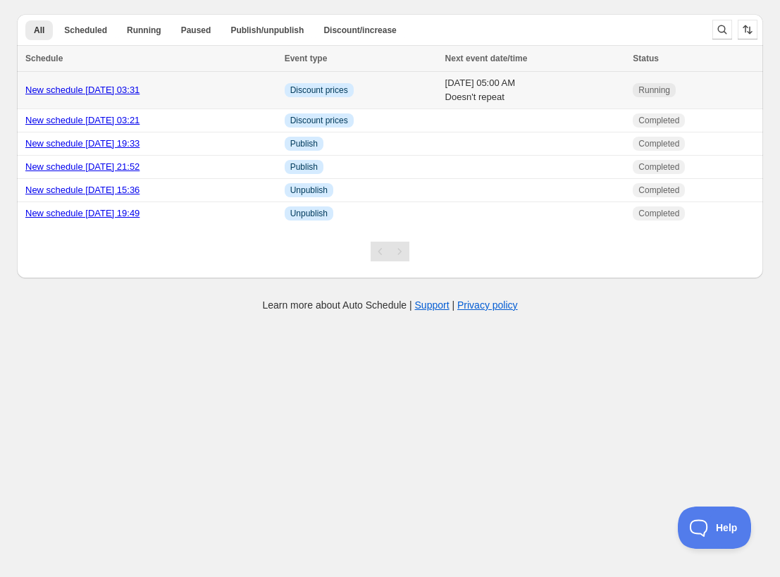
click at [131, 82] on td "New schedule [DATE] 03:31" at bounding box center [148, 90] width 263 height 37
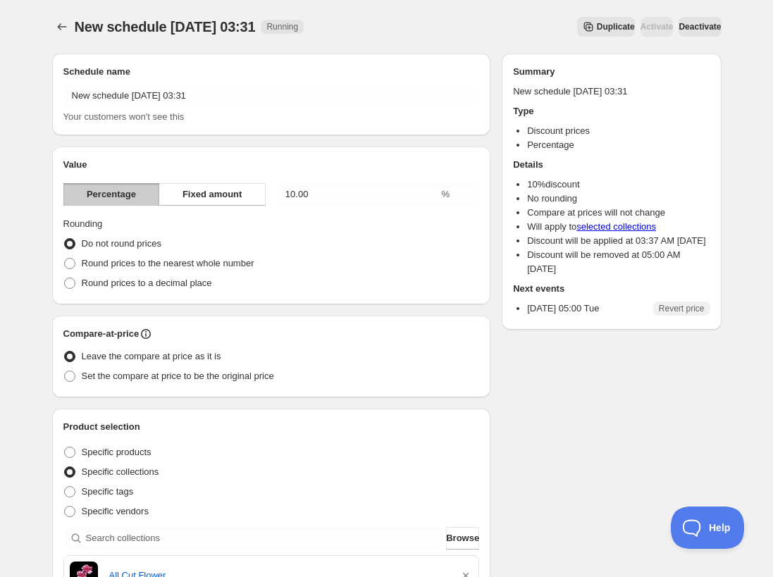
click at [596, 25] on span "Duplicate" at bounding box center [615, 26] width 38 height 11
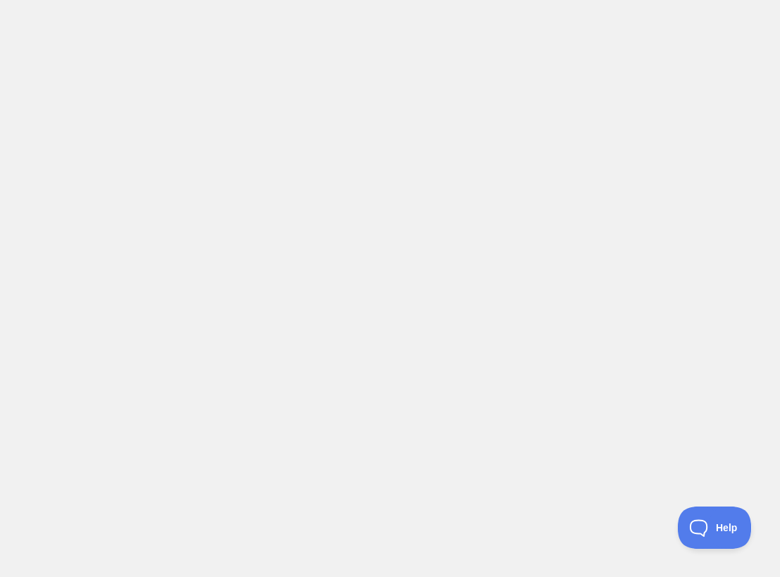
click at [292, 257] on body at bounding box center [390, 288] width 780 height 577
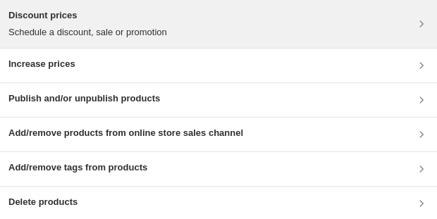
click at [282, 34] on div "Discount prices Schedule a discount, sale or promotion" at bounding box center [218, 23] width 420 height 31
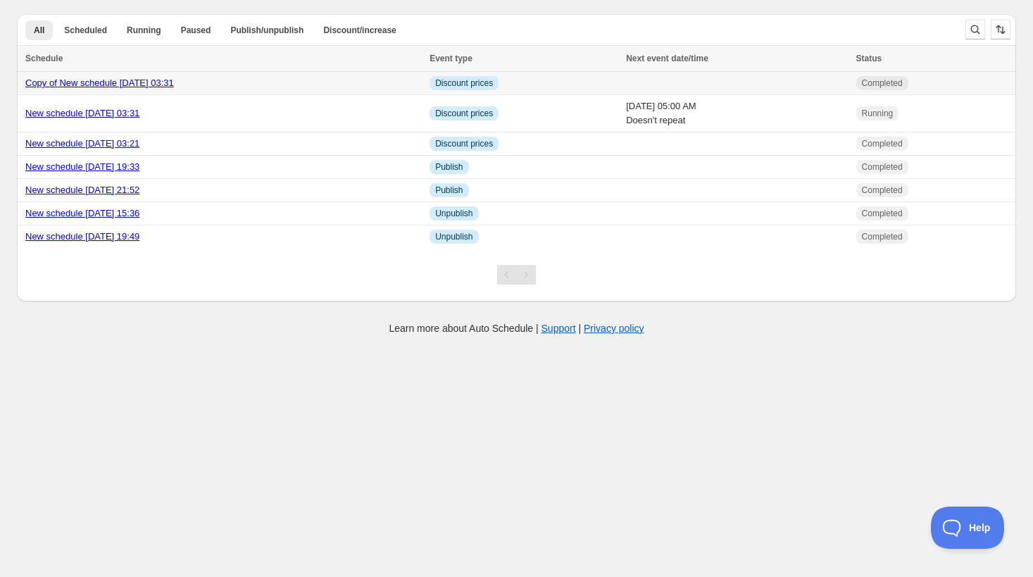
click at [157, 86] on link "Copy of New schedule [DATE] 03:31" at bounding box center [99, 82] width 149 height 11
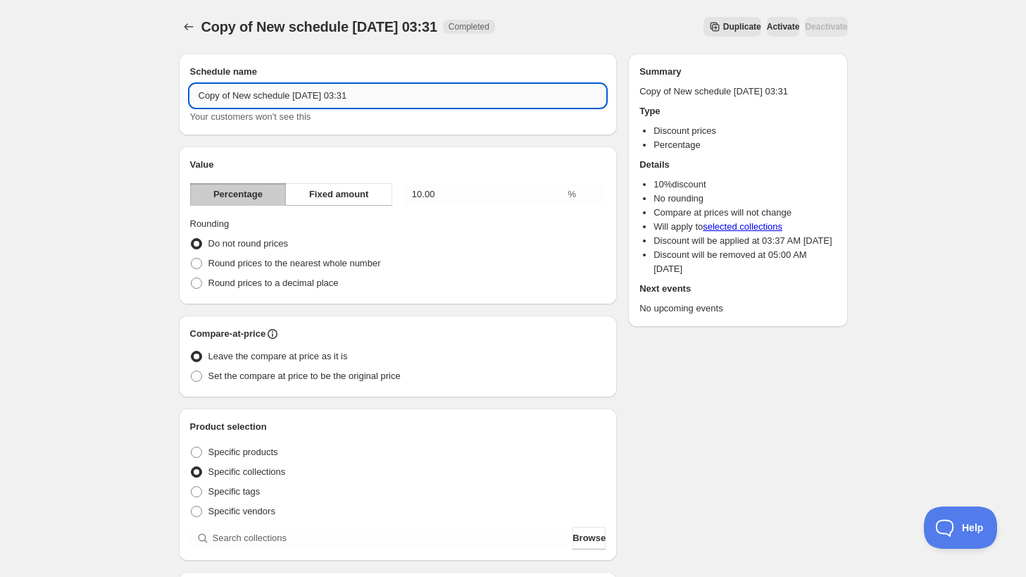
click at [392, 101] on input "Copy of New schedule [DATE] 03:31" at bounding box center [398, 96] width 416 height 23
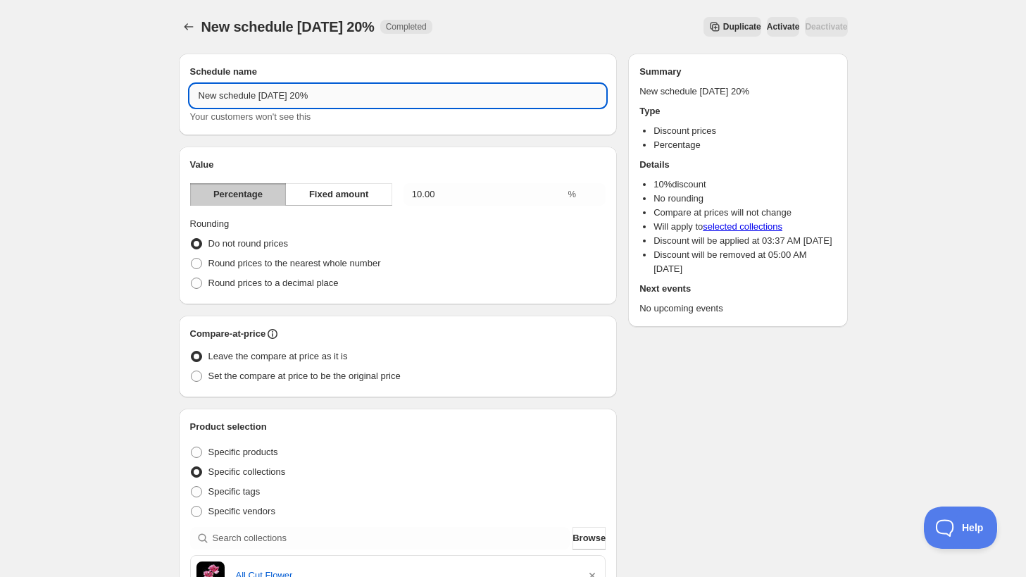
type input "New schedule [DATE] 20%"
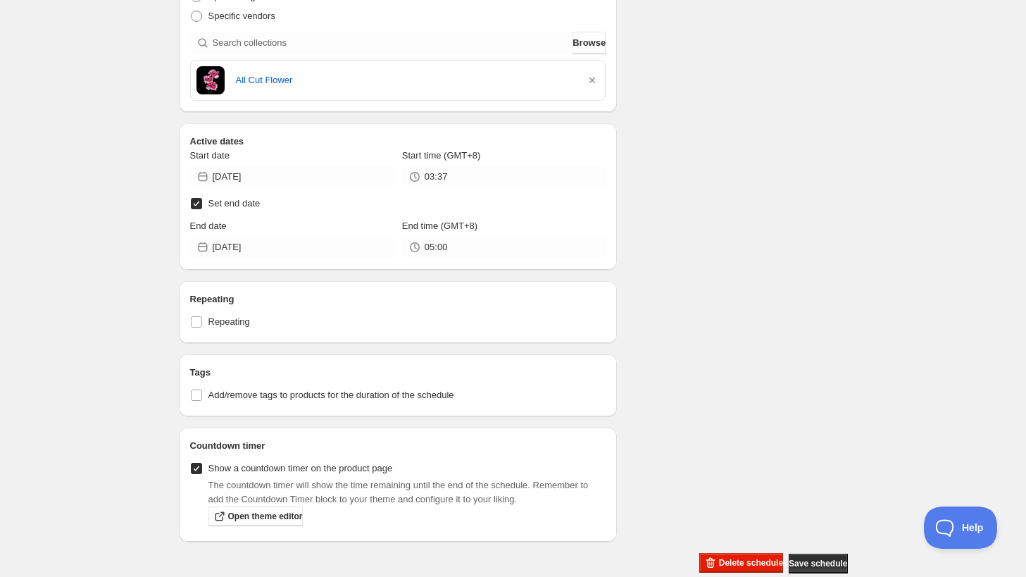
scroll to position [496, 0]
type input "20"
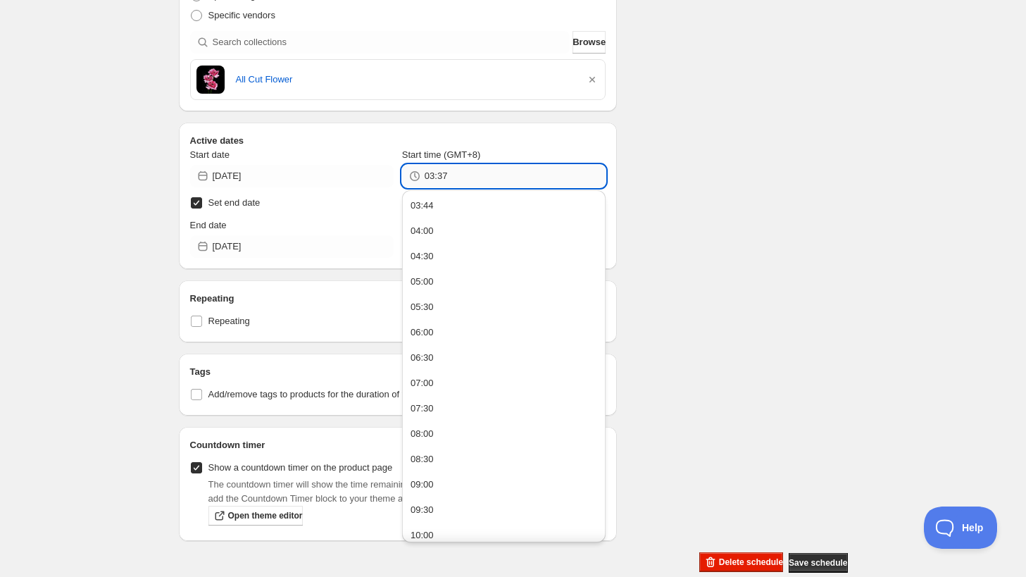
click at [489, 173] on input "03:37" at bounding box center [515, 176] width 181 height 23
type input "03:46"
click at [800, 133] on div "Schedule name New schedule Aug 12 20% Your customers won't see this Value Perce…" at bounding box center [508, 59] width 680 height 1027
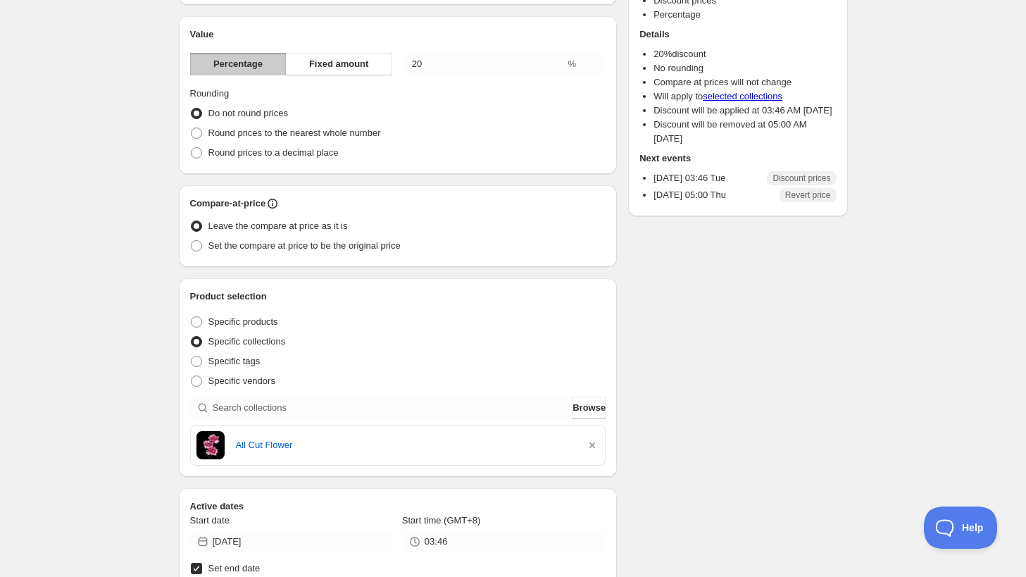
scroll to position [0, 0]
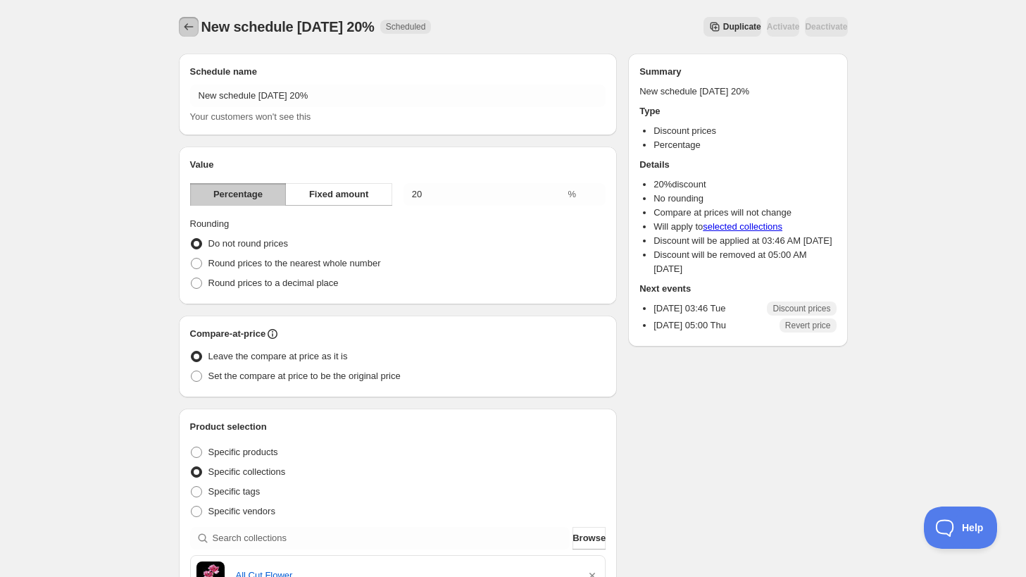
click at [190, 30] on icon "Schedules" at bounding box center [189, 27] width 14 height 14
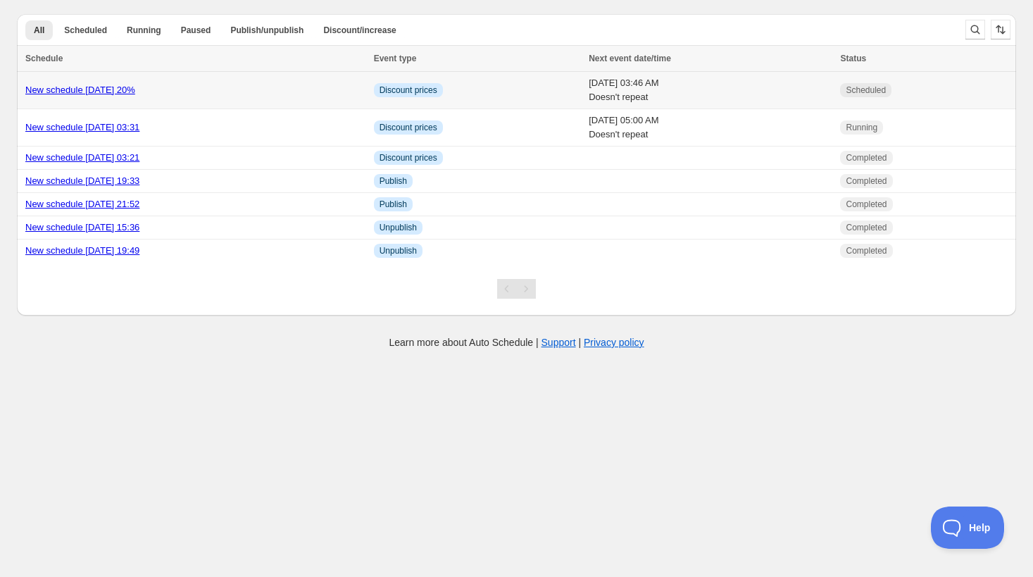
click at [113, 83] on div "New schedule Aug 12 20%" at bounding box center [195, 90] width 340 height 14
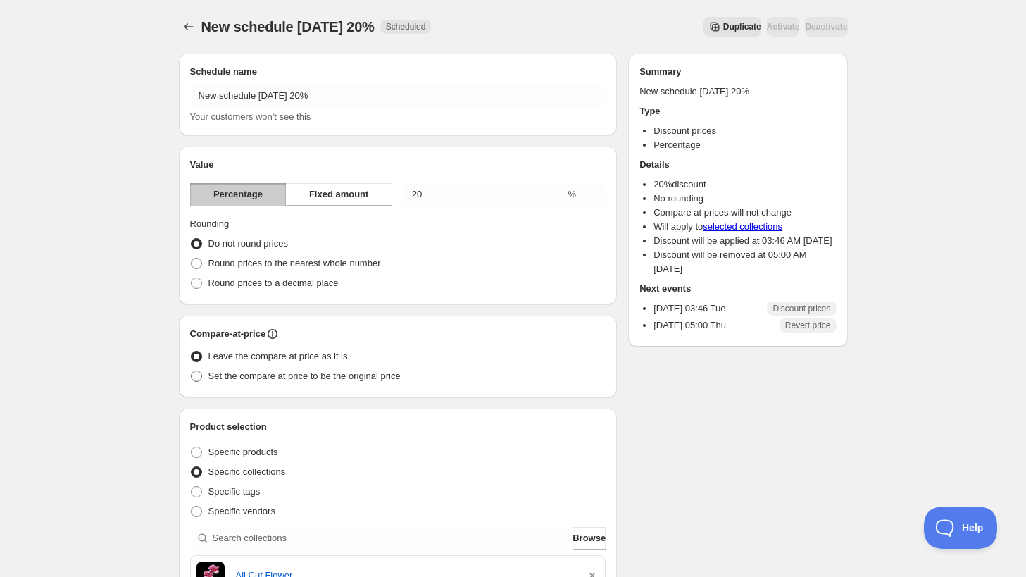
click at [199, 374] on span at bounding box center [196, 375] width 11 height 11
click at [192, 371] on input "Set the compare at price to be the original price" at bounding box center [191, 370] width 1 height 1
radio input "true"
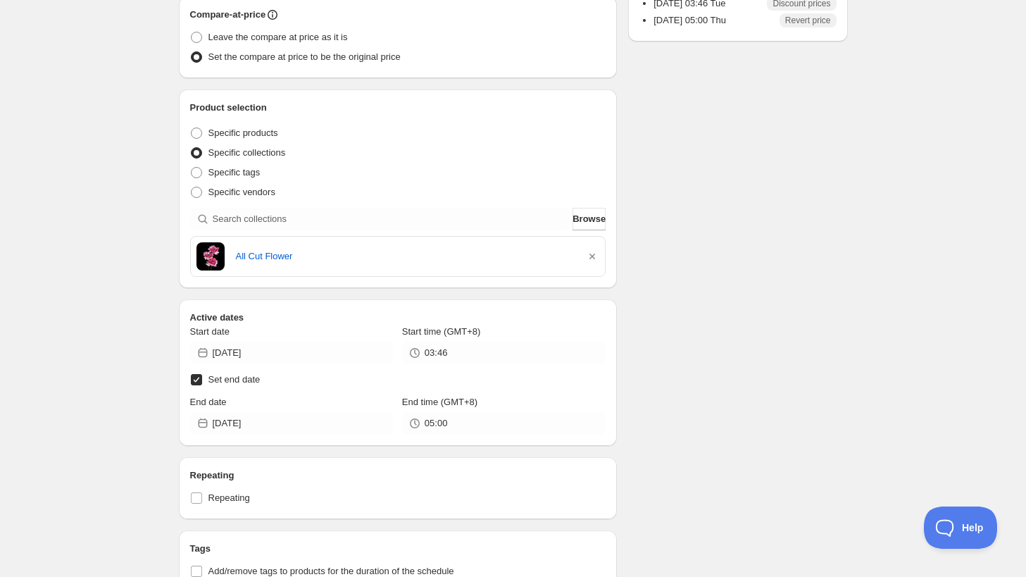
scroll to position [320, 0]
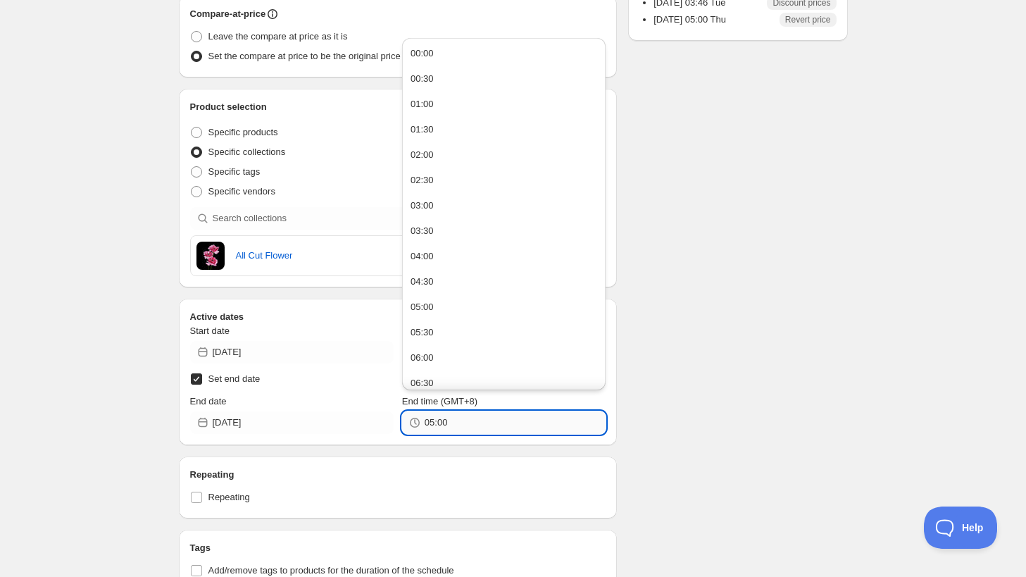
click at [448, 413] on input "05:00" at bounding box center [515, 422] width 181 height 23
type input "04:00"
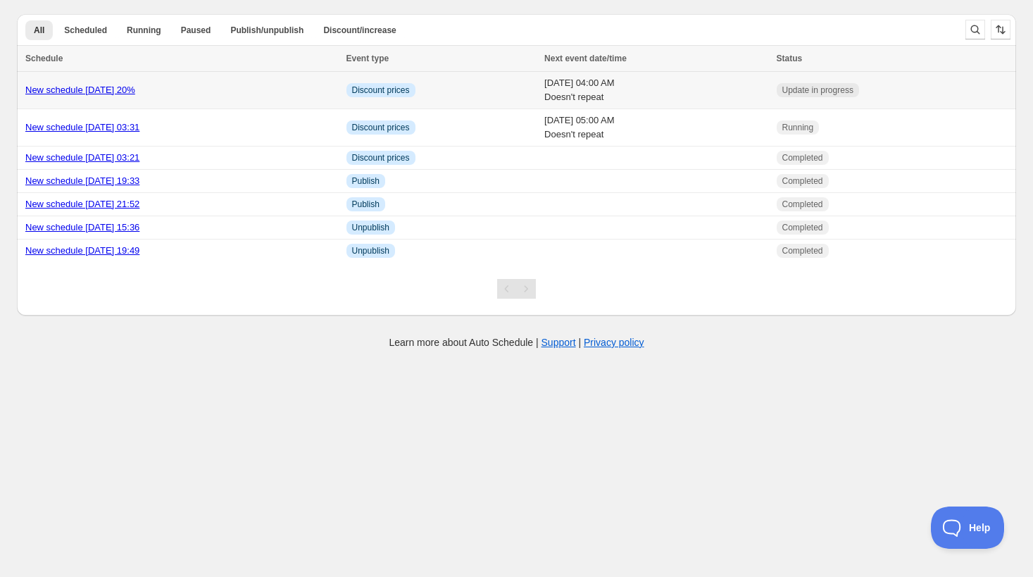
click at [114, 94] on link "New schedule [DATE] 20%" at bounding box center [80, 90] width 110 height 11
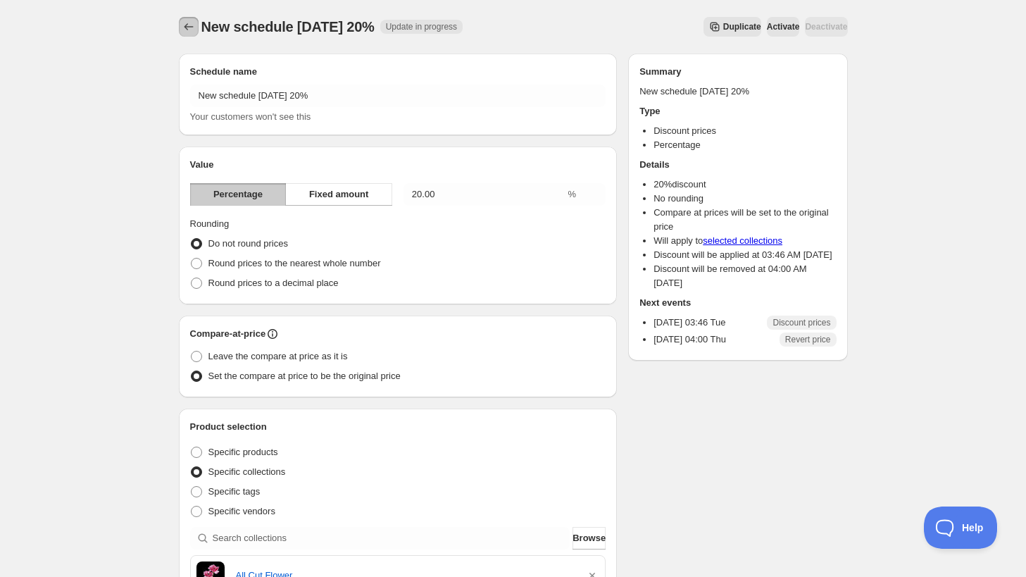
click at [185, 32] on icon "Schedules" at bounding box center [189, 27] width 14 height 14
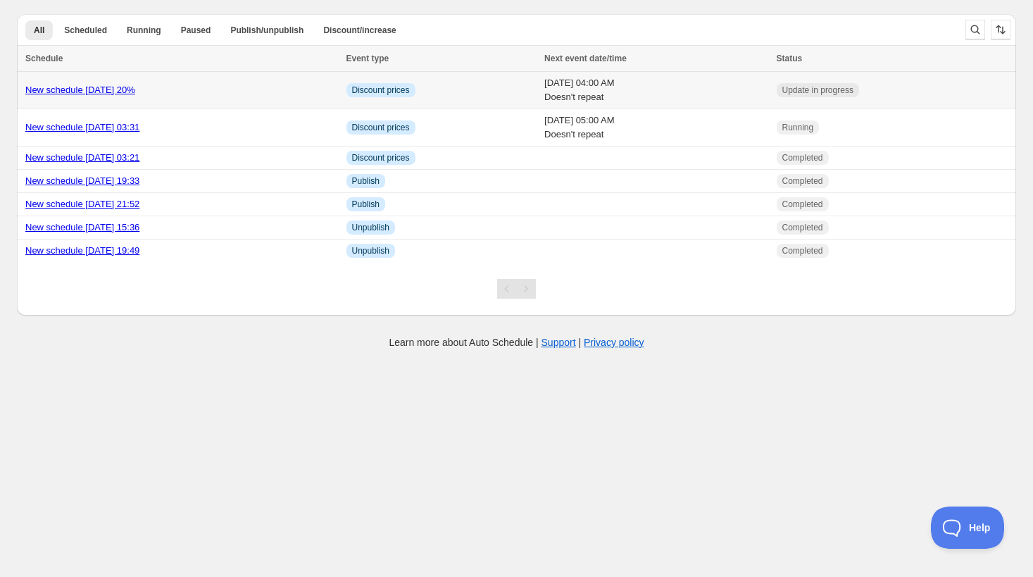
click at [92, 88] on link "New schedule [DATE] 20%" at bounding box center [80, 90] width 110 height 11
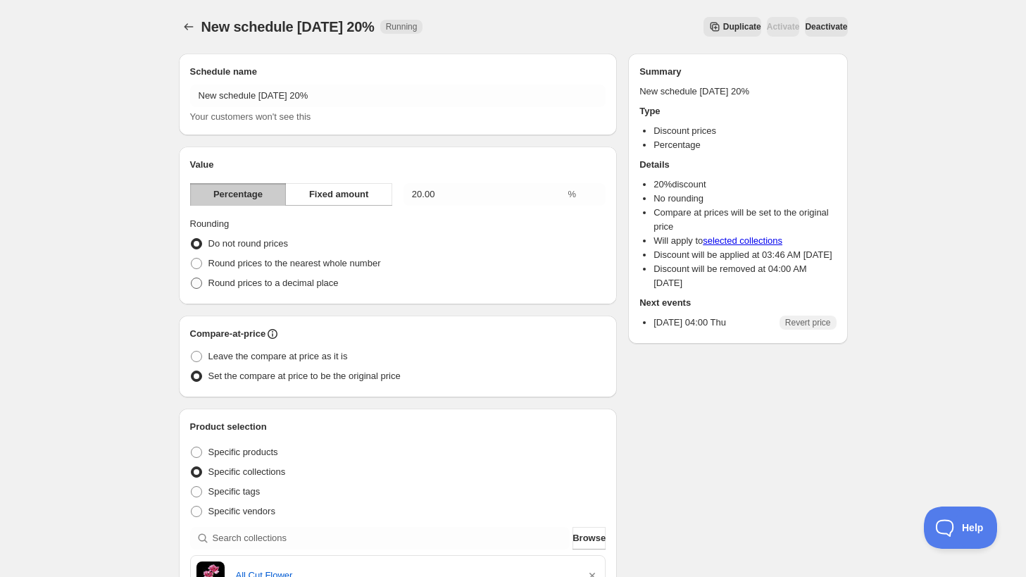
click at [243, 286] on span "Round prices to a decimal place" at bounding box center [273, 282] width 130 height 11
click at [192, 278] on input "Round prices to a decimal place" at bounding box center [191, 277] width 1 height 1
radio input "true"
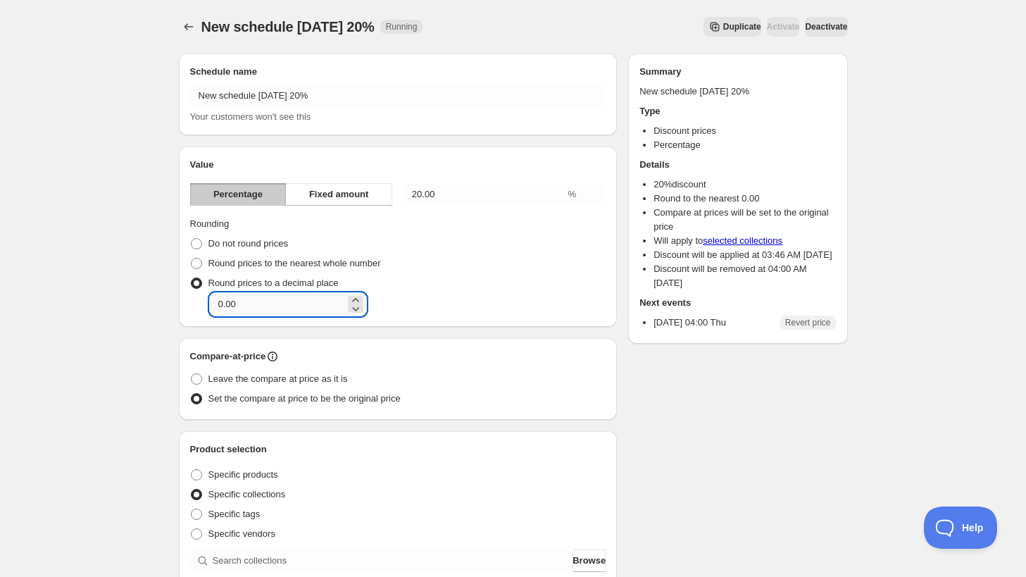
click at [245, 298] on input "0.00" at bounding box center [277, 304] width 135 height 23
type input "0.0"
click at [179, 0] on button "Submit" at bounding box center [199, 7] width 40 height 15
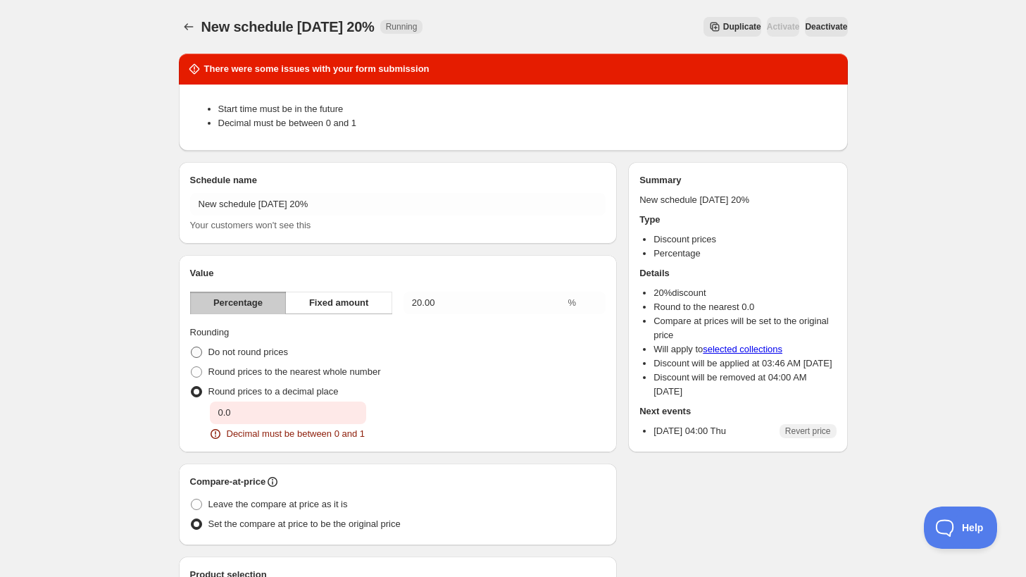
click at [195, 352] on span at bounding box center [196, 351] width 11 height 11
click at [192, 347] on input "Do not round prices" at bounding box center [191, 346] width 1 height 1
radio input "true"
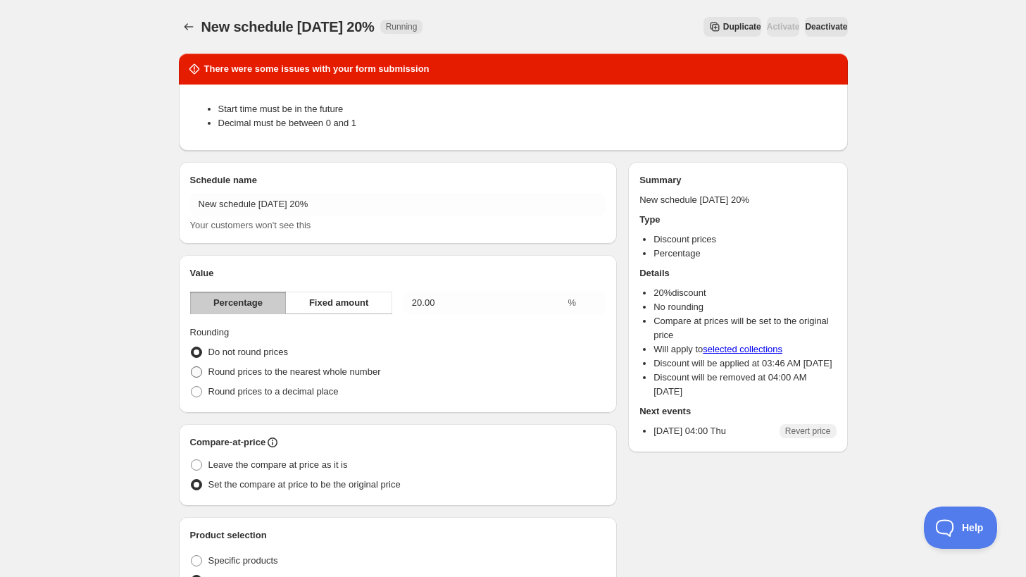
click at [200, 373] on span at bounding box center [196, 371] width 11 height 11
click at [192, 367] on input "Round prices to the nearest whole number" at bounding box center [191, 366] width 1 height 1
radio input "true"
click at [193, 389] on span at bounding box center [196, 391] width 11 height 11
click at [192, 387] on input "Round prices to a decimal place" at bounding box center [191, 386] width 1 height 1
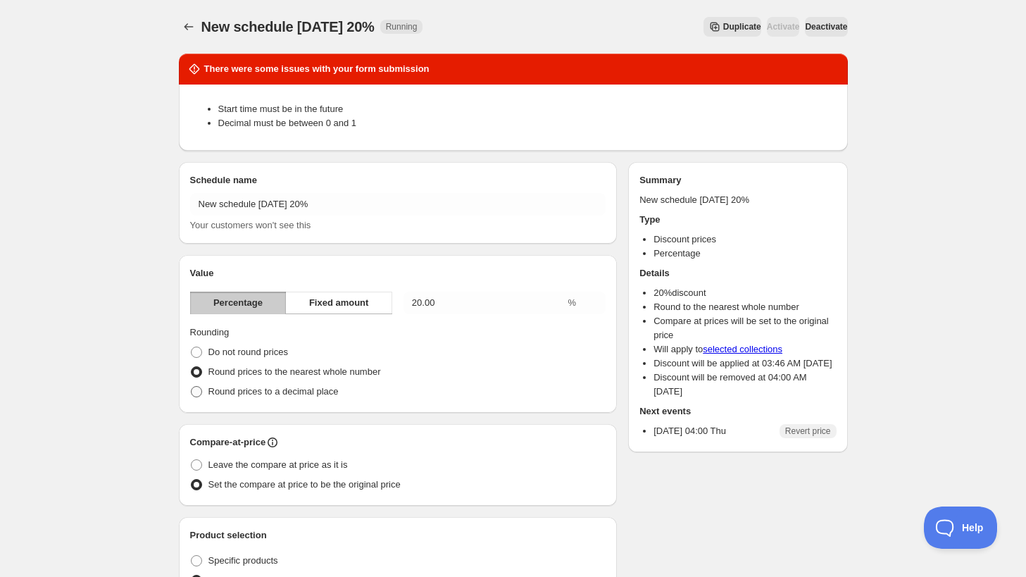
radio input "true"
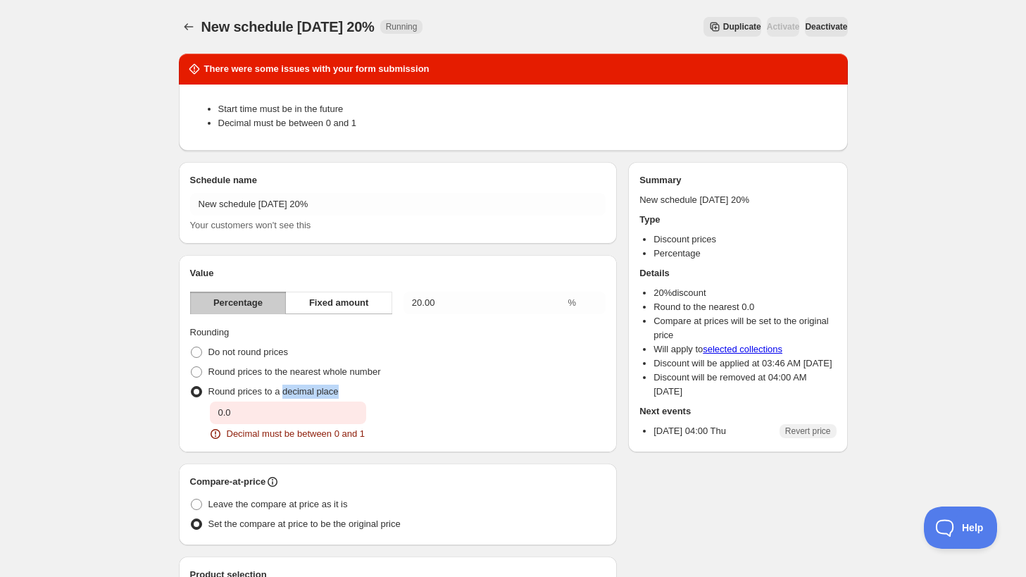
drag, startPoint x: 337, startPoint y: 391, endPoint x: 283, endPoint y: 394, distance: 53.6
click at [283, 394] on div "Round prices to a decimal place Decimal place 0.0 Decimal must be between 0 and…" at bounding box center [398, 411] width 416 height 59
click at [477, 380] on div "Round prices to the nearest whole number" at bounding box center [398, 372] width 416 height 20
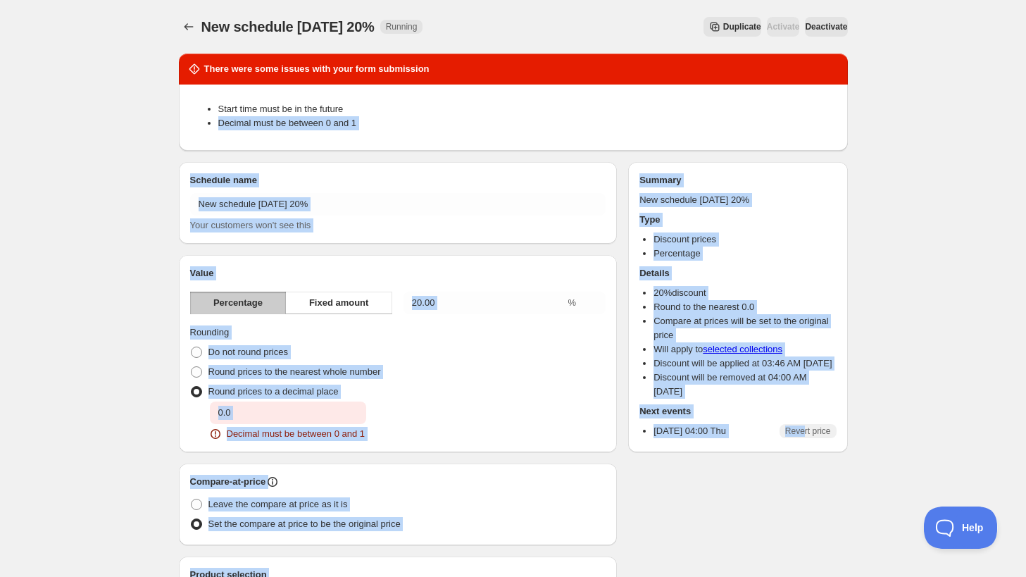
drag, startPoint x: 804, startPoint y: 442, endPoint x: 807, endPoint y: 123, distance: 319.0
click at [807, 123] on li "Decimal must be between 0 and 1" at bounding box center [527, 123] width 618 height 14
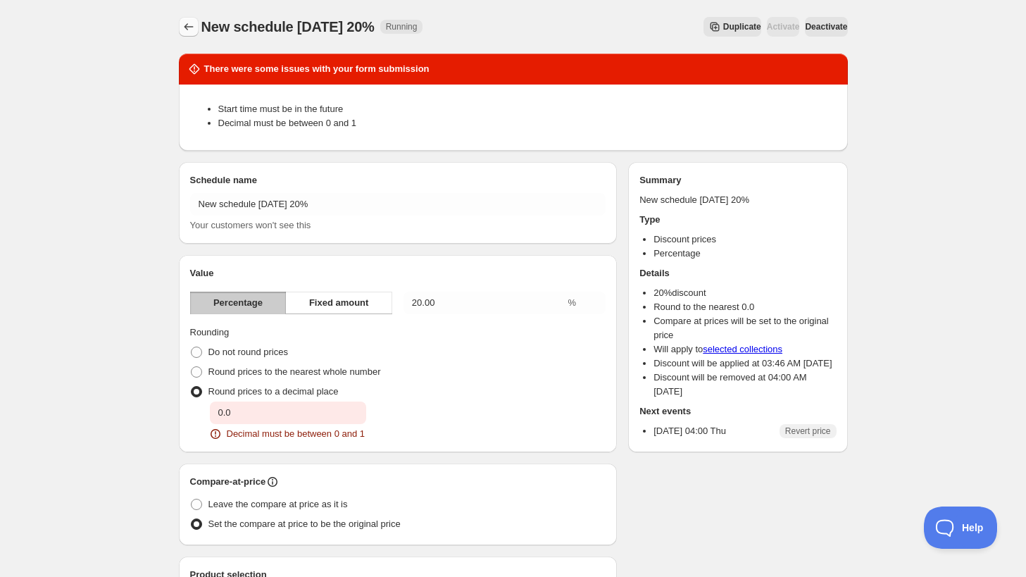
click at [180, 35] on button "Schedules" at bounding box center [189, 27] width 20 height 20
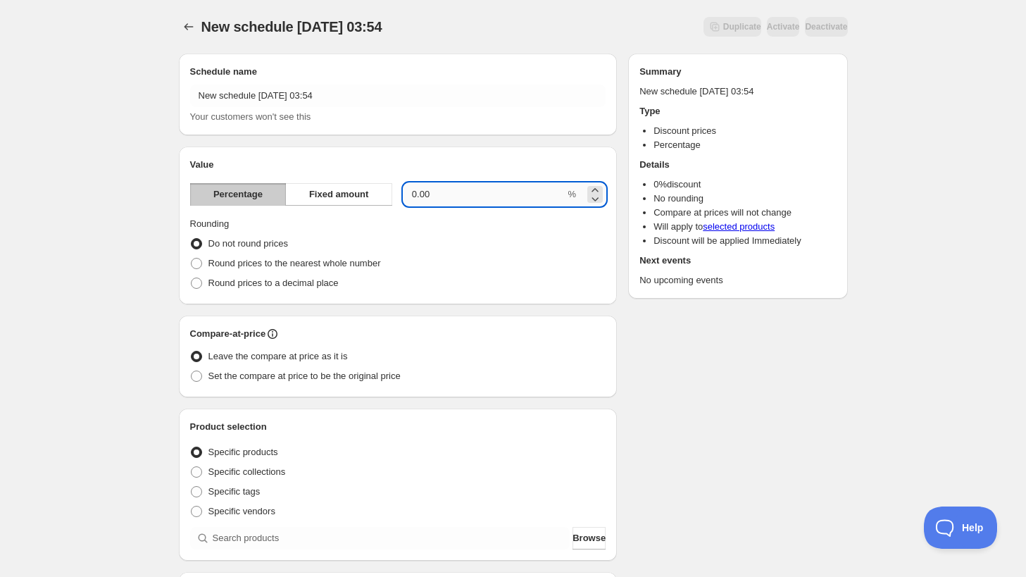
click at [439, 196] on input "0.00" at bounding box center [485, 194] width 162 height 23
type input "0"
type input "10"
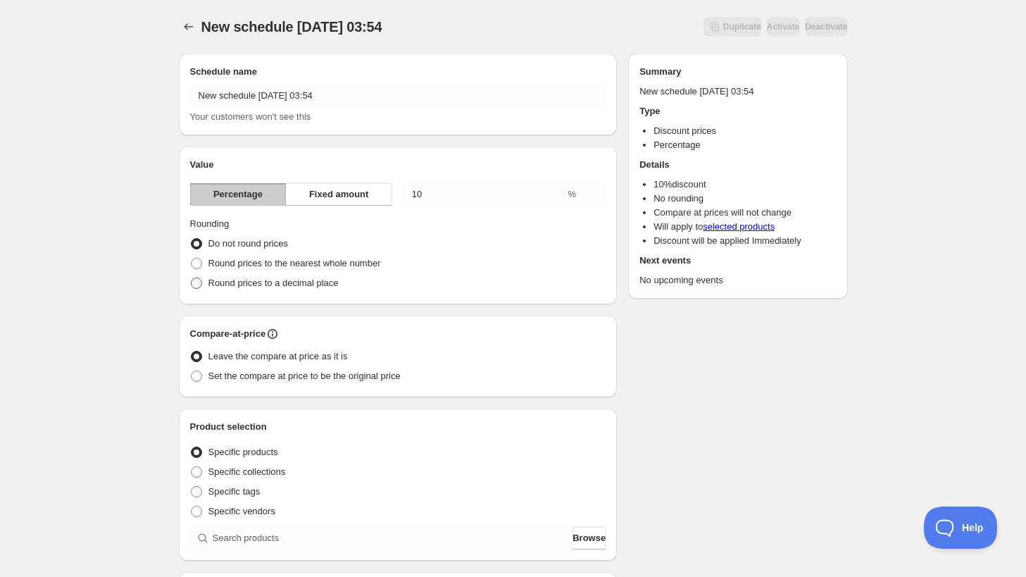
click at [249, 282] on span "Round prices to a decimal place" at bounding box center [273, 282] width 130 height 11
click at [192, 278] on input "Round prices to a decimal place" at bounding box center [191, 277] width 1 height 1
radio input "true"
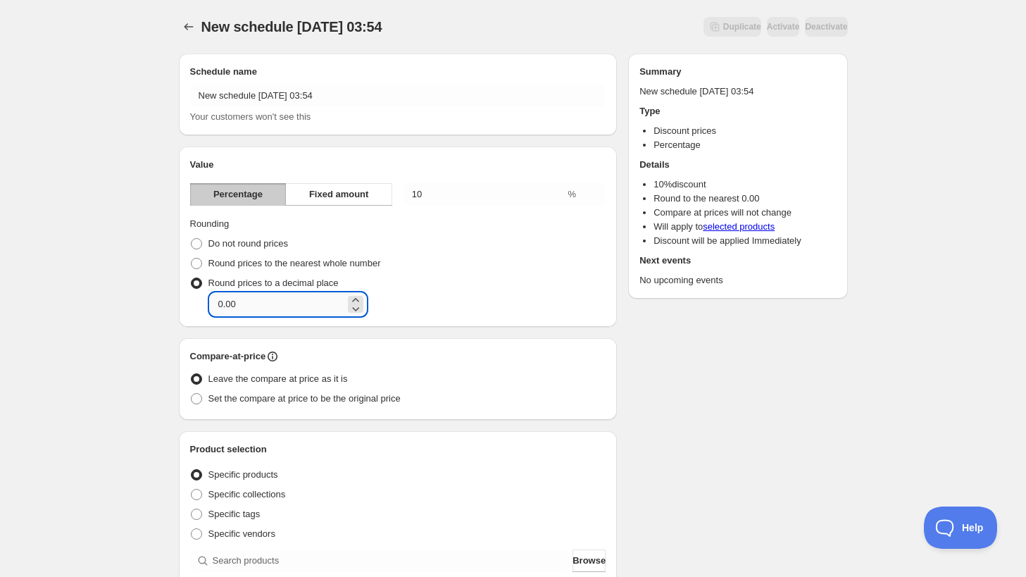
click at [255, 298] on input "0.00" at bounding box center [277, 304] width 135 height 23
type input "0.5"
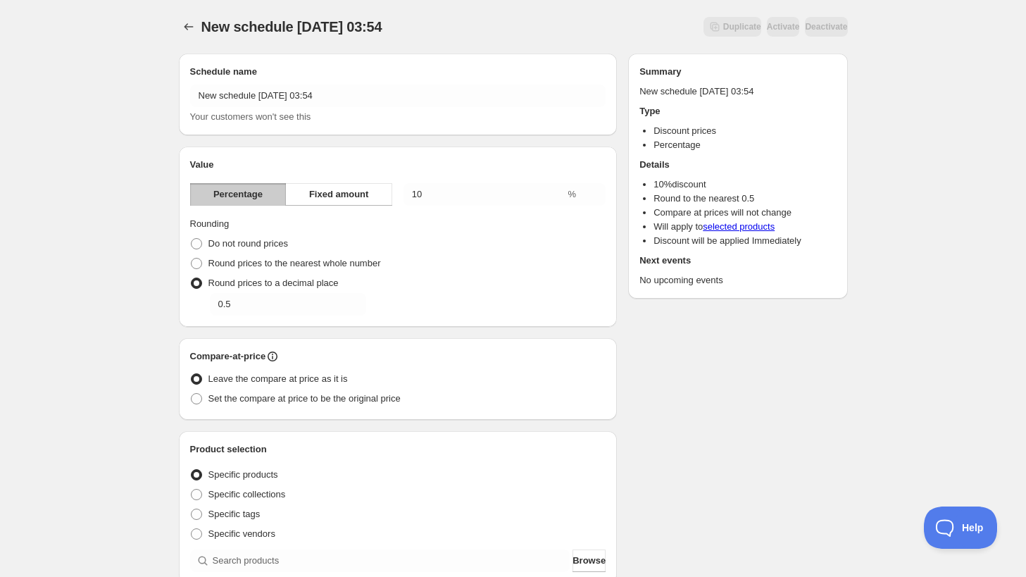
click at [613, 327] on div "Schedule name New schedule Aug 12 2025 03:54 Your customers won't see this Valu…" at bounding box center [398, 529] width 439 height 951
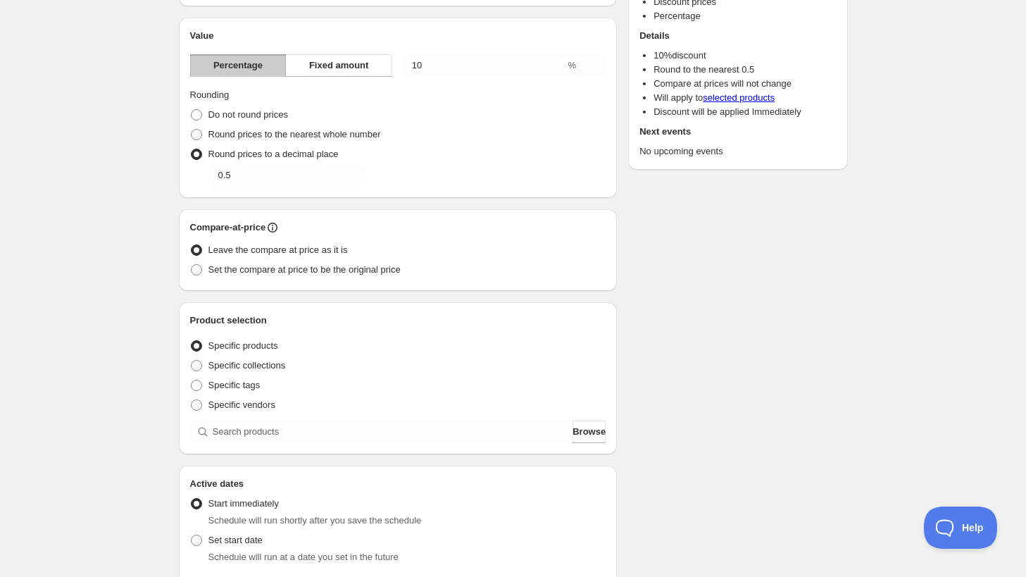
scroll to position [134, 0]
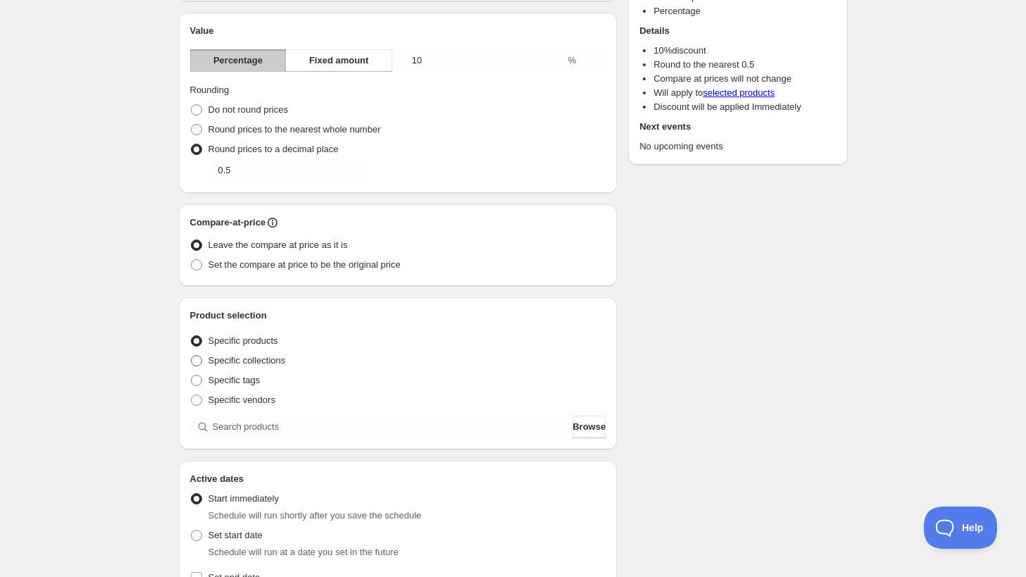
click at [271, 351] on label "Specific collections" at bounding box center [238, 361] width 96 height 20
click at [192, 355] on input "Specific collections" at bounding box center [191, 355] width 1 height 1
radio input "true"
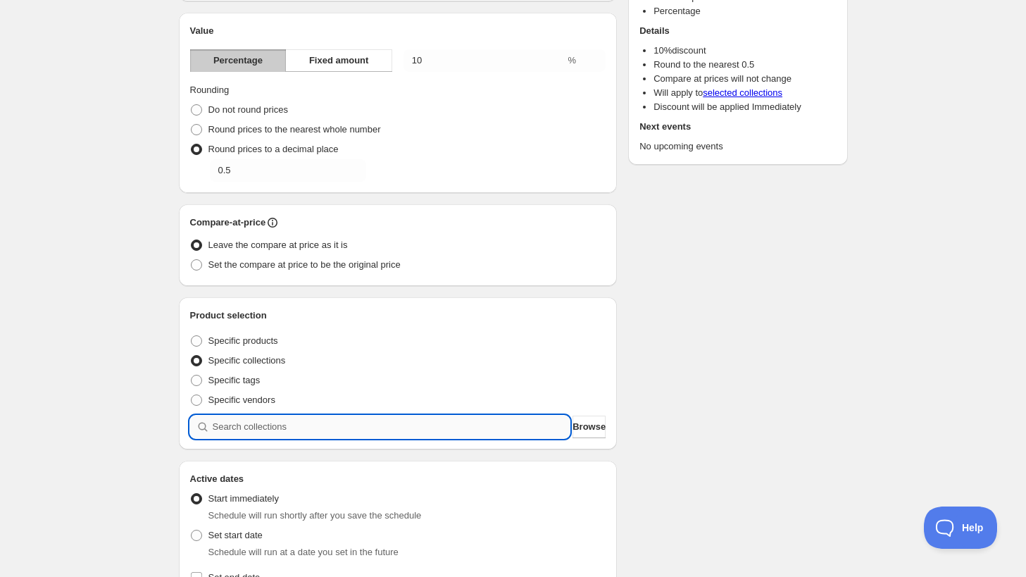
click at [301, 425] on input "search" at bounding box center [392, 426] width 358 height 23
type input "a"
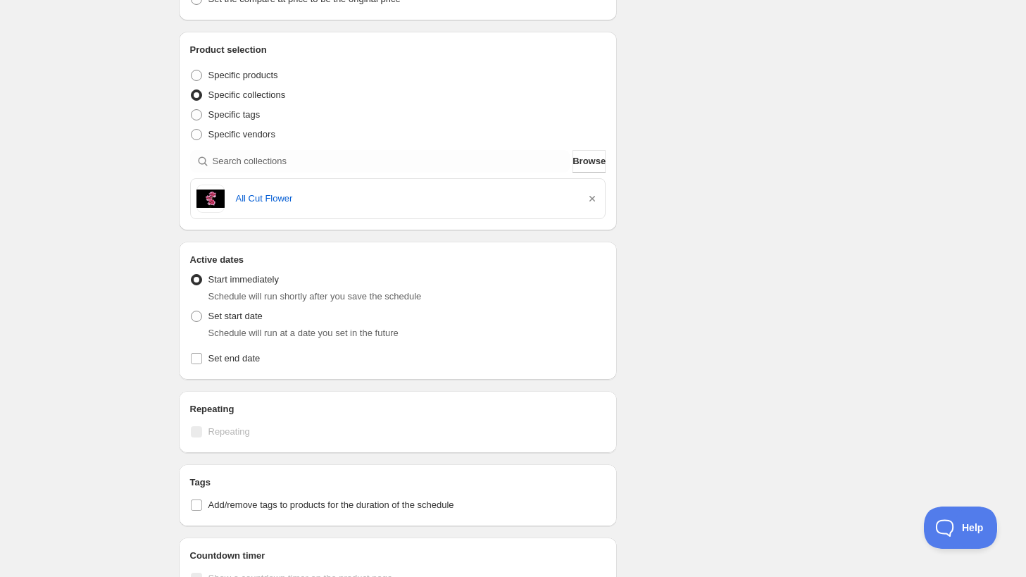
scroll to position [532, 0]
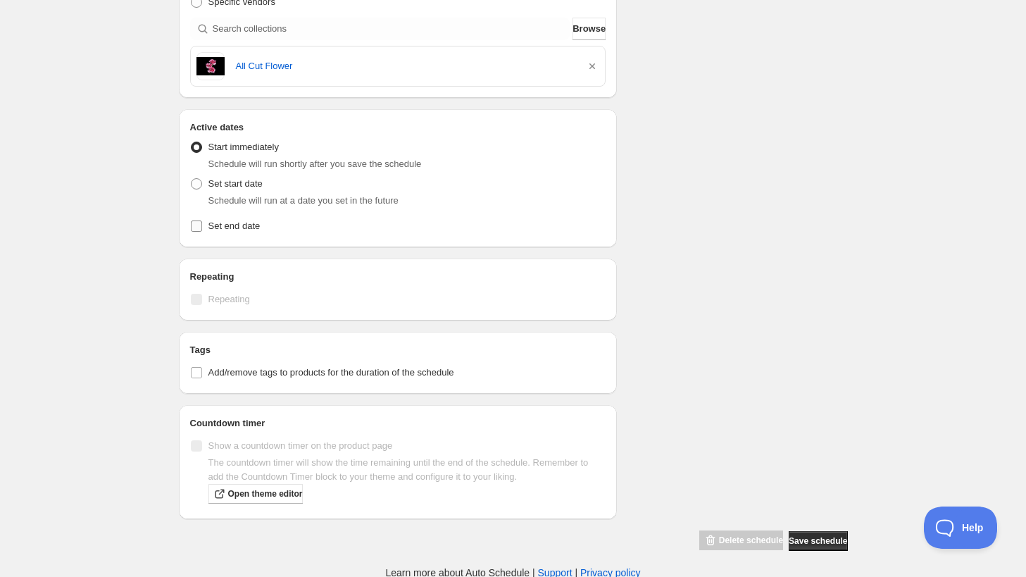
click at [214, 230] on span "Set end date" at bounding box center [234, 225] width 52 height 11
click at [202, 230] on input "Set end date" at bounding box center [196, 225] width 11 height 11
checkbox input "true"
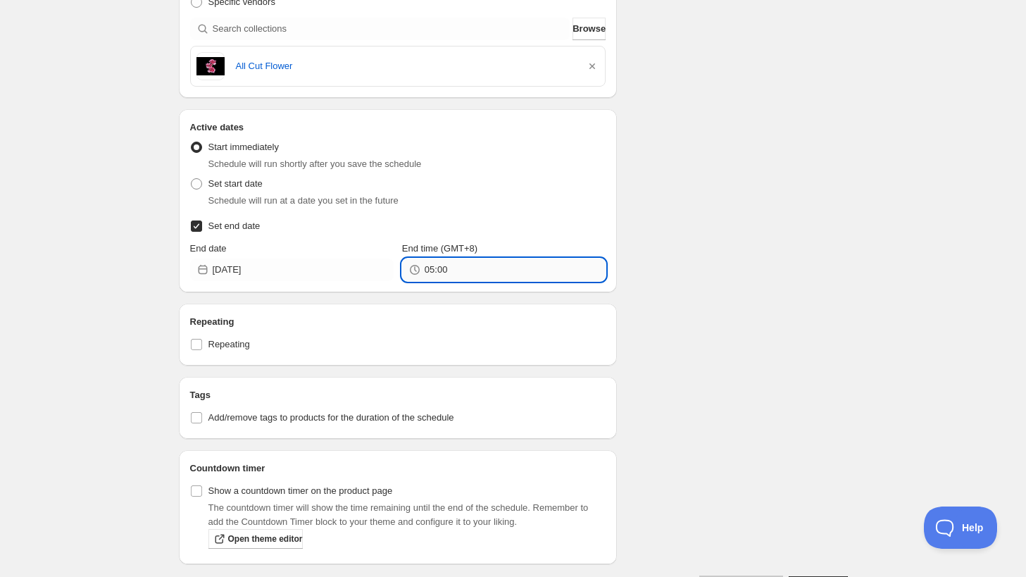
click at [472, 261] on input "05:00" at bounding box center [515, 269] width 181 height 23
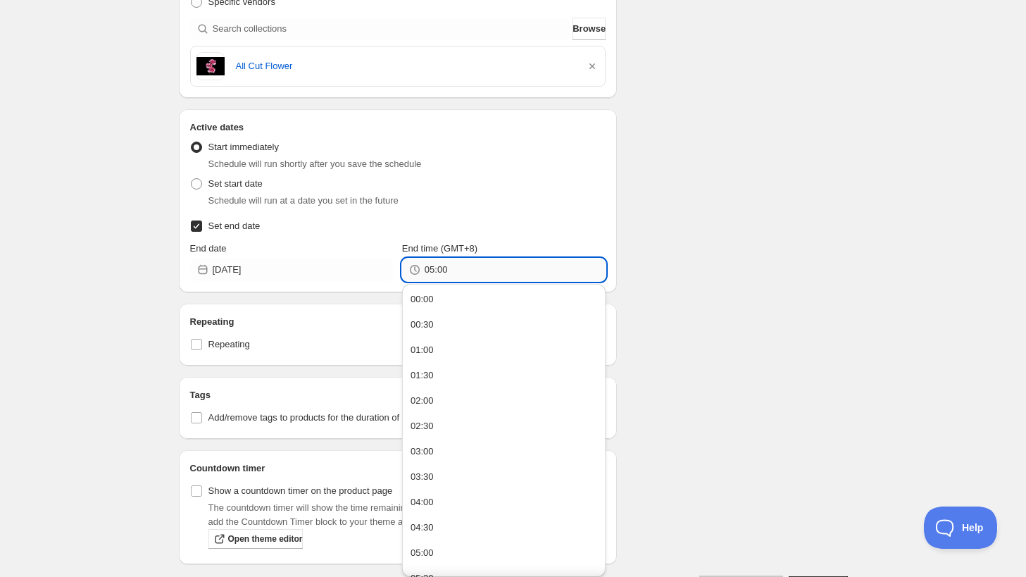
click at [472, 261] on input "05:00" at bounding box center [515, 269] width 181 height 23
type input "04:10"
click at [237, 185] on span "Set start date" at bounding box center [235, 183] width 54 height 11
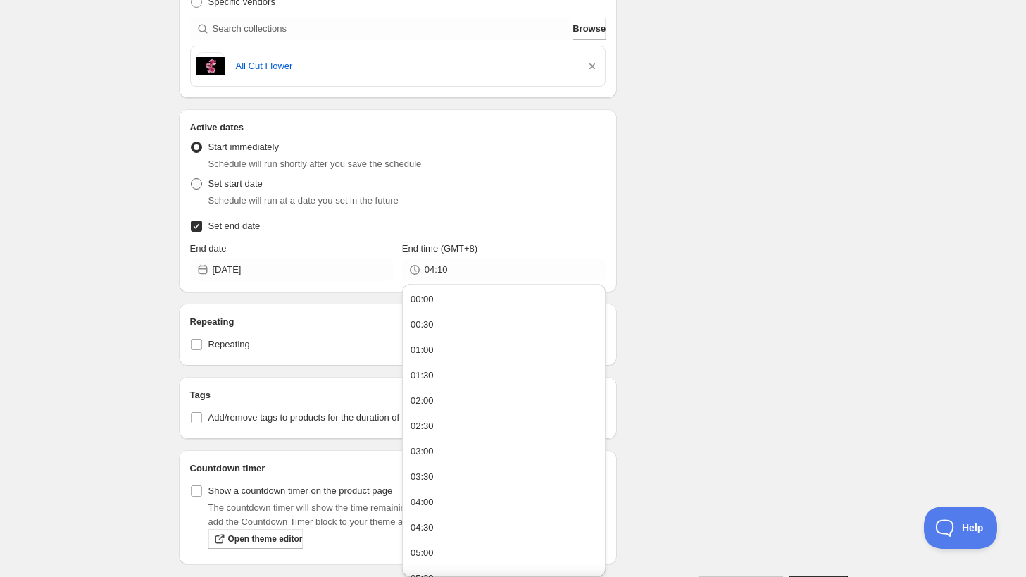
click at [192, 179] on input "Set start date" at bounding box center [191, 178] width 1 height 1
radio input "true"
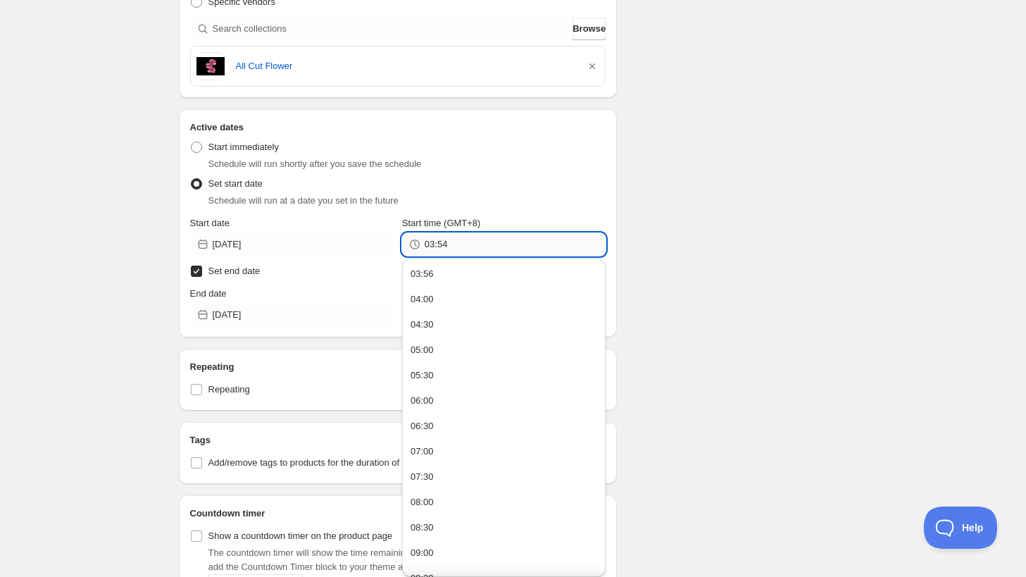
click at [470, 244] on input "03:54" at bounding box center [515, 244] width 181 height 23
type input "0"
type input "04:01"
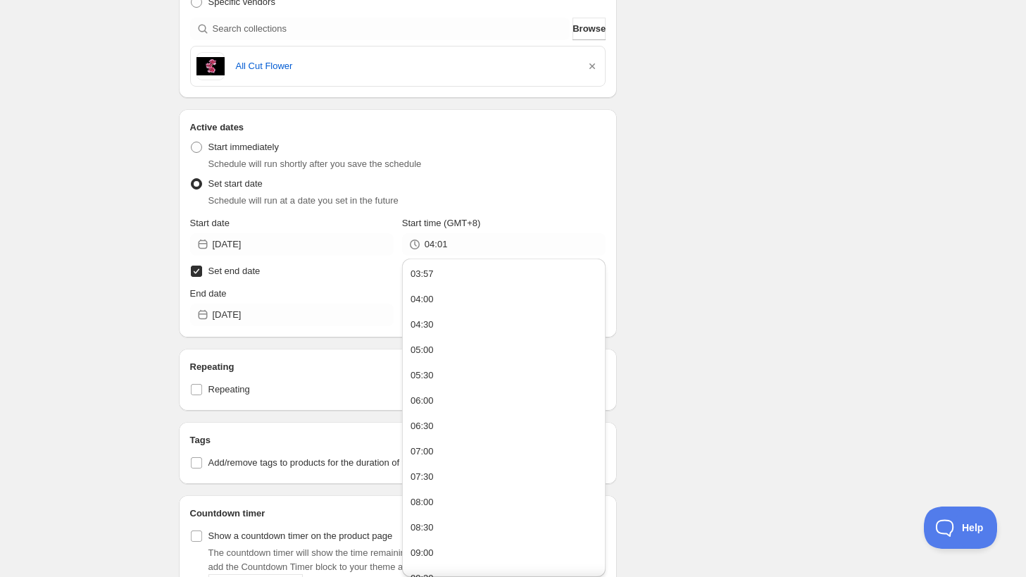
click at [882, 231] on div "New schedule Aug 12 2025 03:54. This page is ready New schedule Aug 12 2025 03:…" at bounding box center [513, 68] width 1026 height 1201
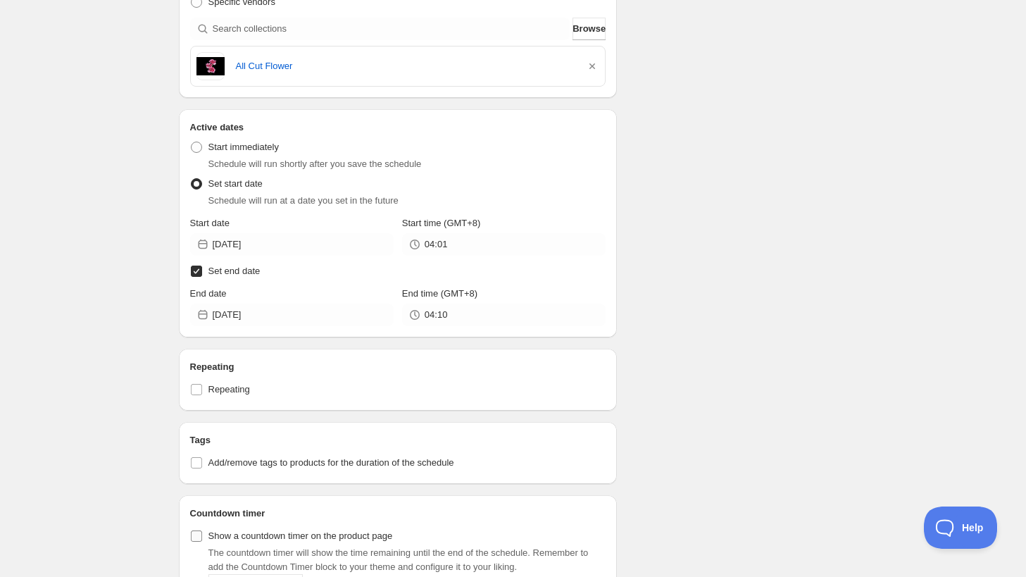
click at [370, 544] on label "Show a countdown timer on the product page" at bounding box center [291, 536] width 203 height 20
click at [202, 542] on input "Show a countdown timer on the product page" at bounding box center [196, 535] width 11 height 11
click at [370, 544] on label "Show a countdown timer on the product page" at bounding box center [291, 536] width 203 height 20
click at [202, 542] on input "Show a countdown timer on the product page" at bounding box center [196, 535] width 11 height 11
click at [342, 532] on span "Show a countdown timer on the product page" at bounding box center [300, 535] width 185 height 11
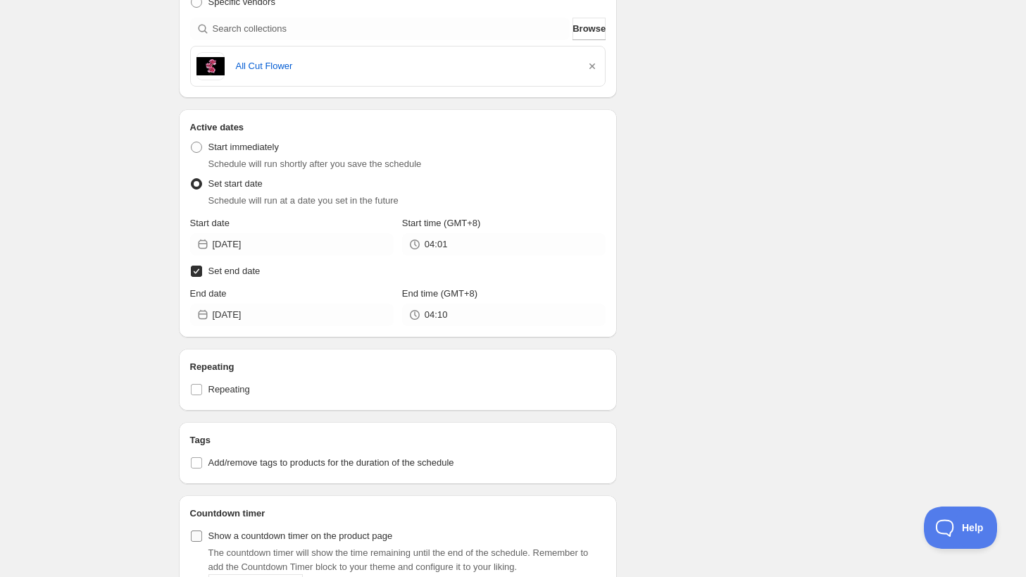
click at [202, 532] on input "Show a countdown timer on the product page" at bounding box center [196, 535] width 11 height 11
checkbox input "true"
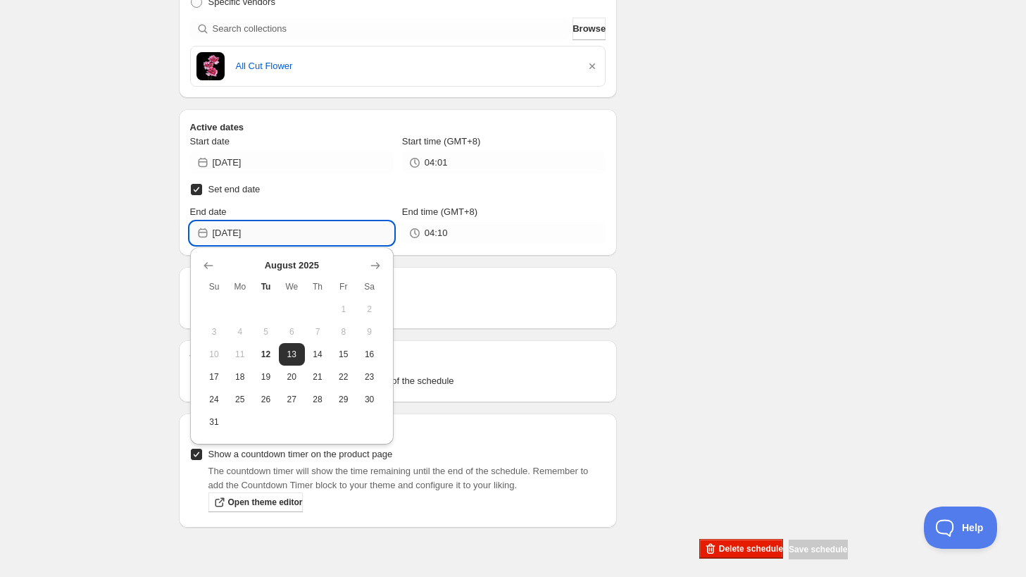
click at [279, 230] on input "2025-08-13" at bounding box center [303, 233] width 181 height 23
type input "[DATE]"
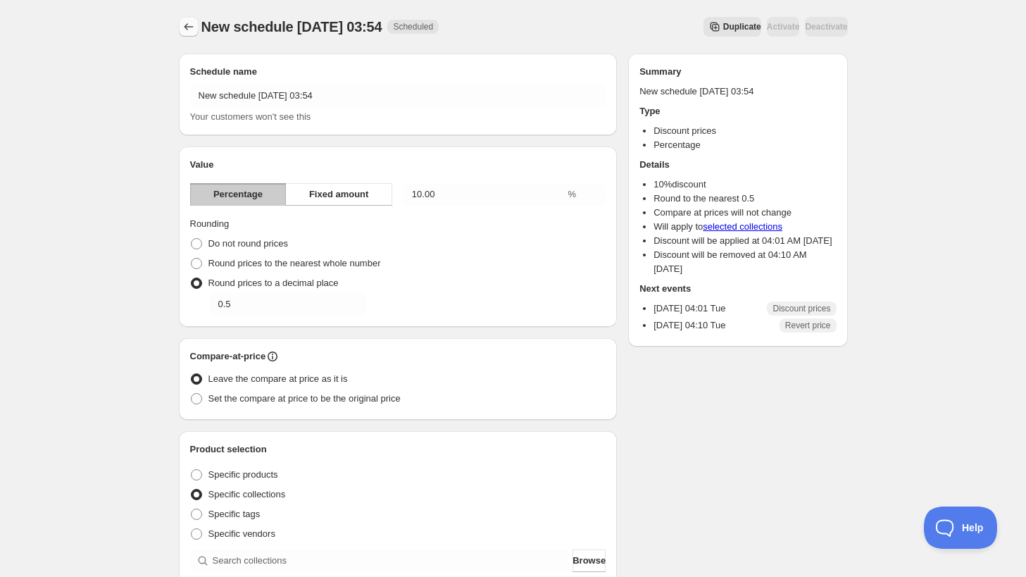
click at [182, 30] on icon "Schedules" at bounding box center [189, 27] width 14 height 14
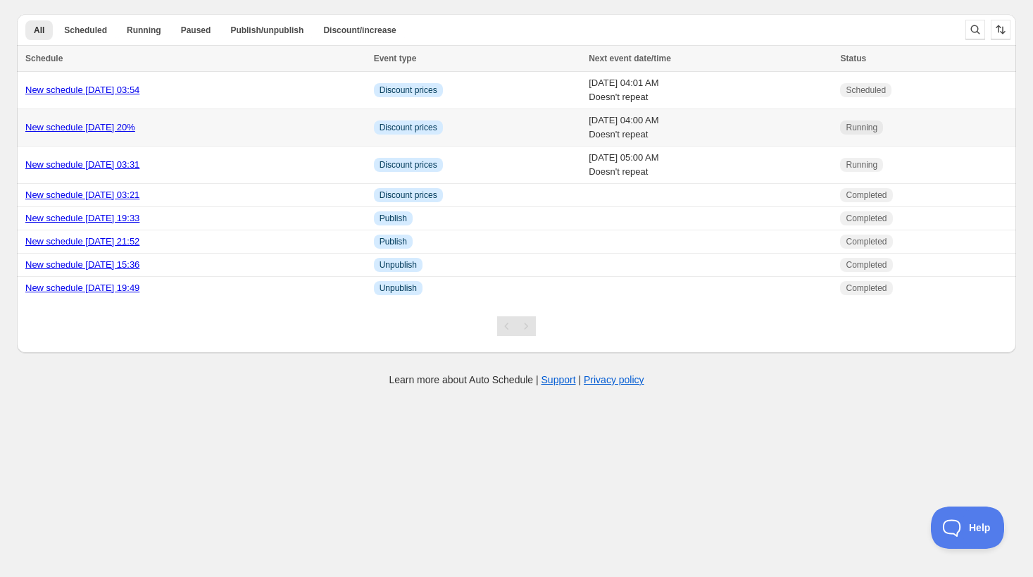
click at [117, 130] on link "New schedule [DATE] 20%" at bounding box center [80, 127] width 110 height 11
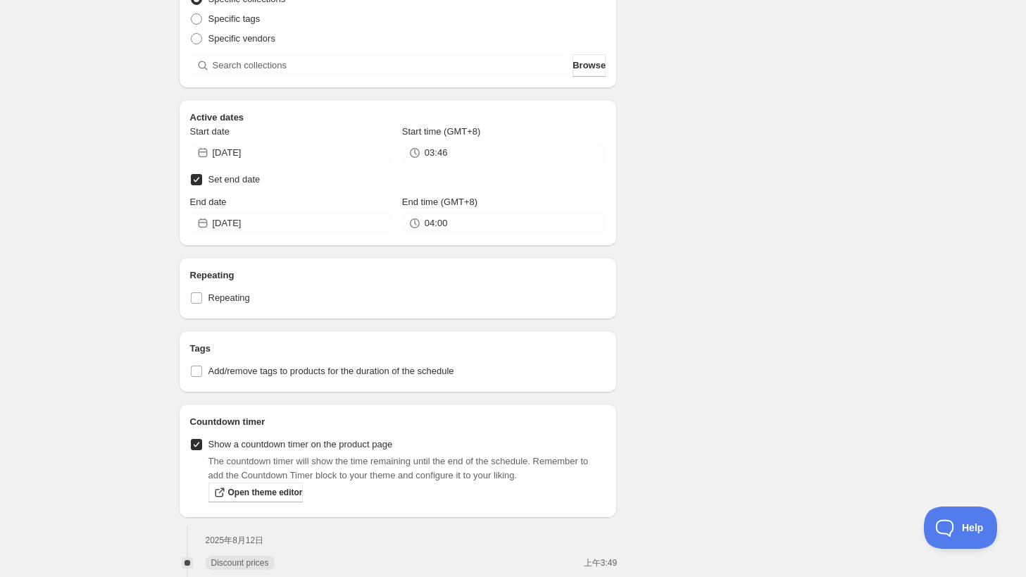
scroll to position [473, 0]
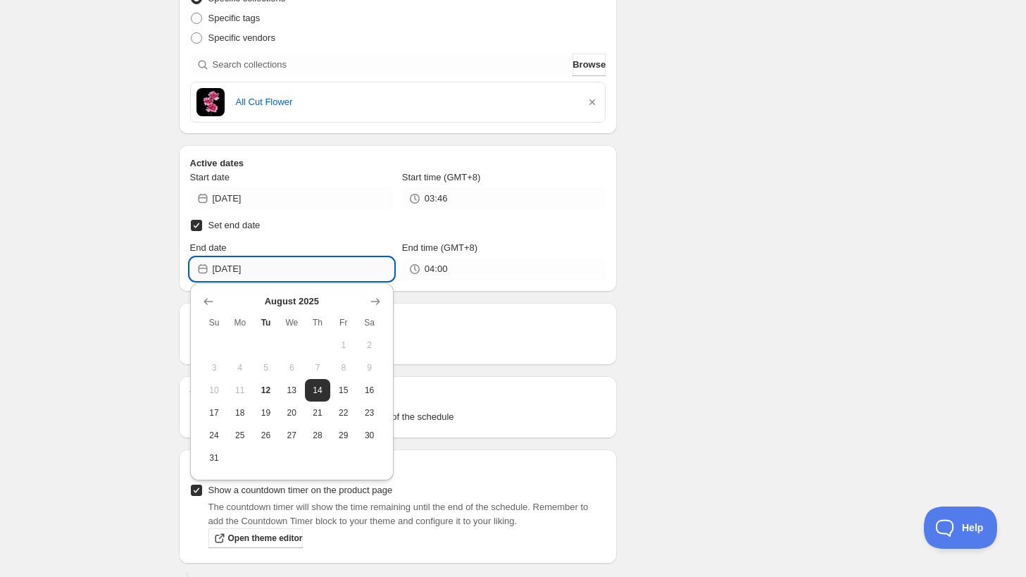
click at [329, 271] on input "2025-08-14" at bounding box center [303, 269] width 181 height 23
type input "[DATE]"
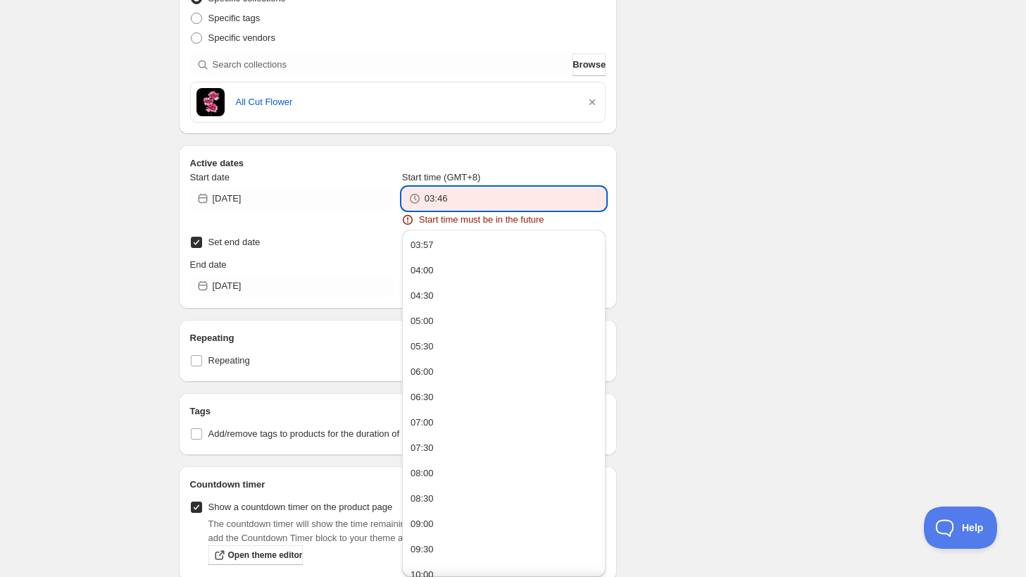
click at [552, 187] on input "03:46" at bounding box center [515, 198] width 181 height 23
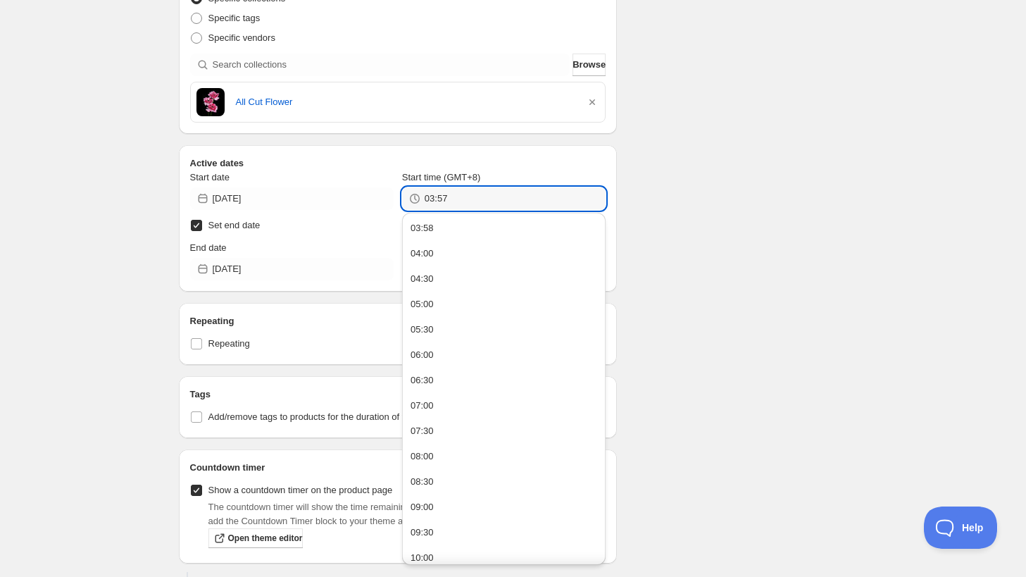
type input "03:57"
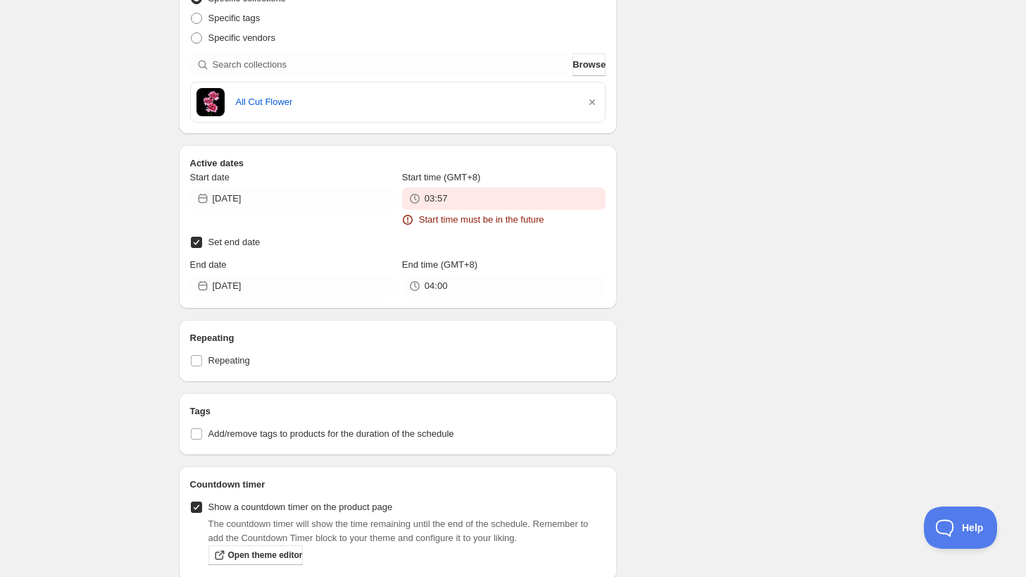
scroll to position [0, 0]
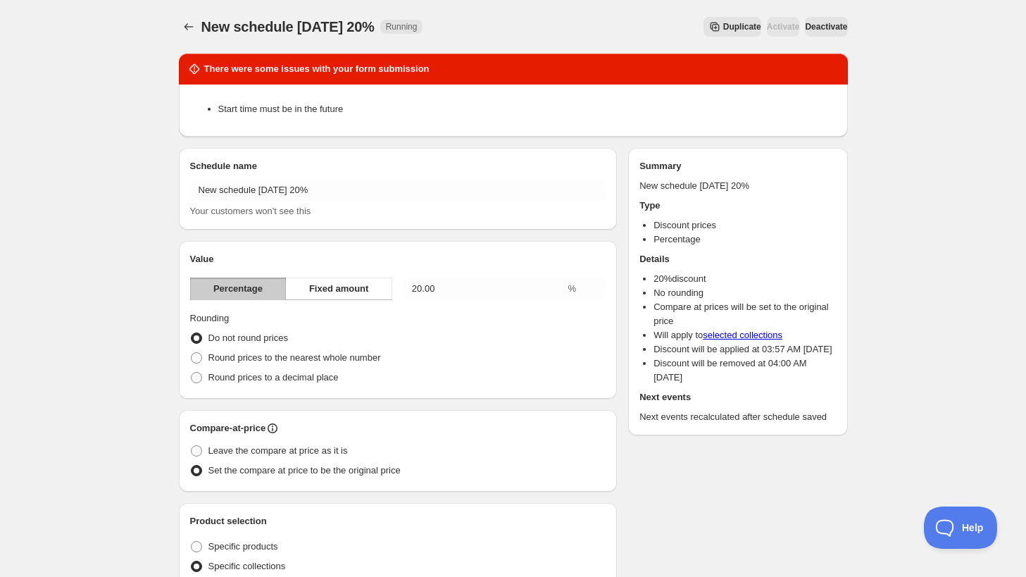
click at [823, 24] on span "Deactivate" at bounding box center [826, 26] width 42 height 11
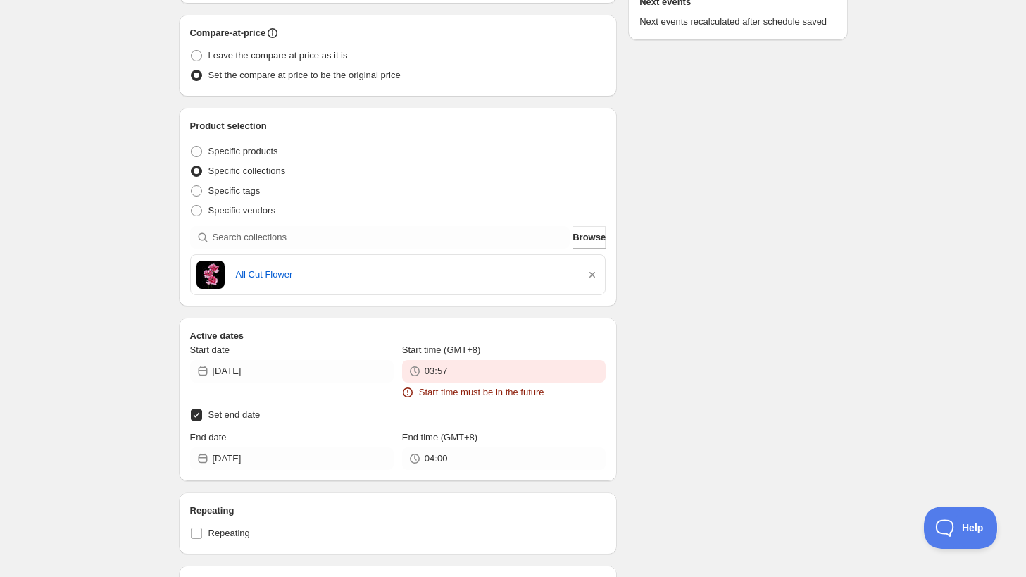
scroll to position [396, 0]
click at [558, 400] on div "Start date 2025-08-12 Start time (GMT+8) 03:57 Start time must be in the future…" at bounding box center [398, 405] width 416 height 127
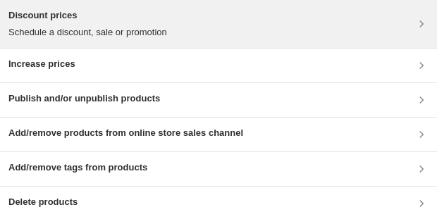
click at [182, 16] on div "Discount prices Schedule a discount, sale or promotion" at bounding box center [218, 23] width 420 height 31
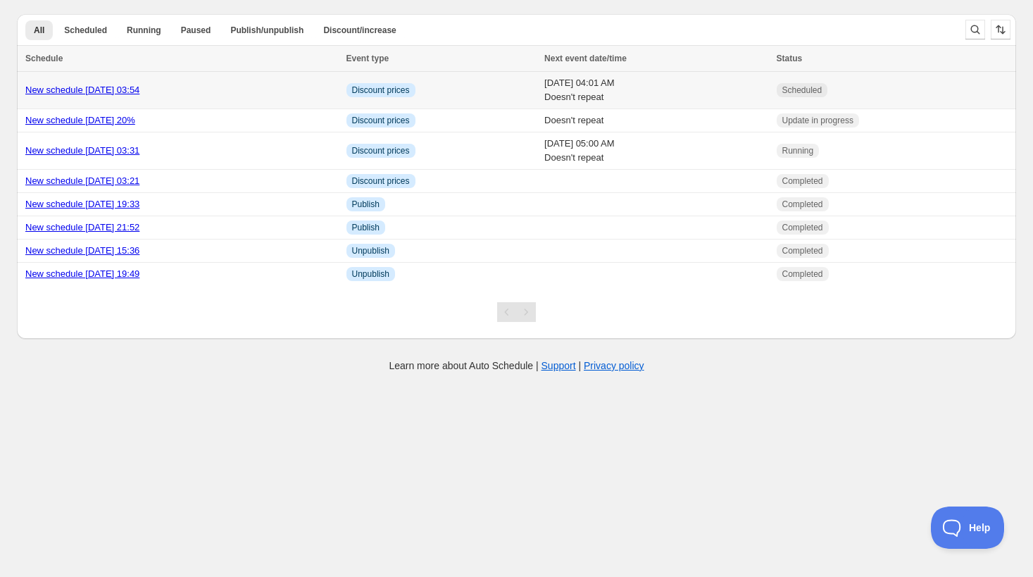
click at [68, 96] on td "New schedule [DATE] 03:54" at bounding box center [179, 90] width 325 height 37
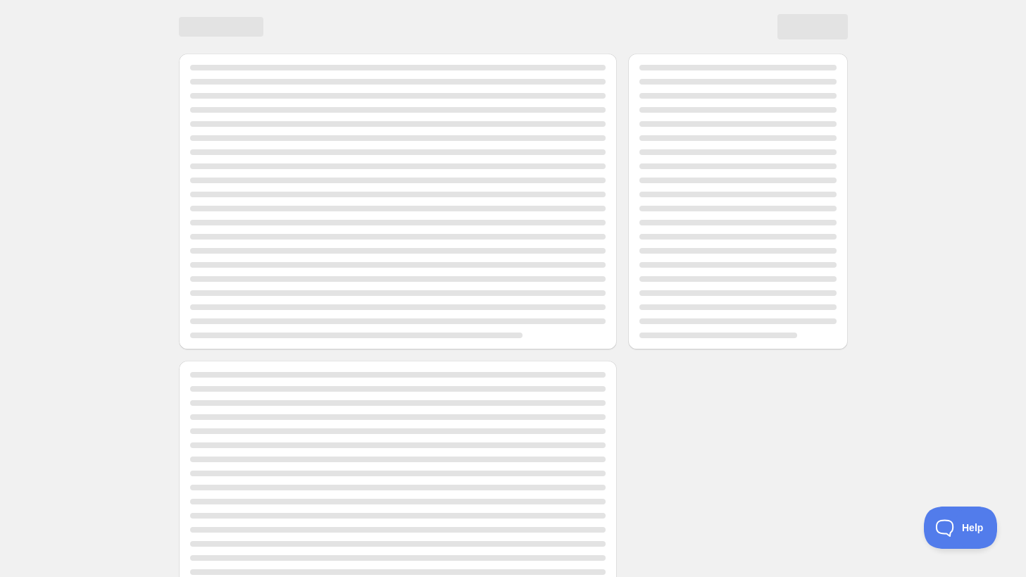
click at [68, 96] on div at bounding box center [513, 331] width 1026 height 662
